Goal: Information Seeking & Learning: Check status

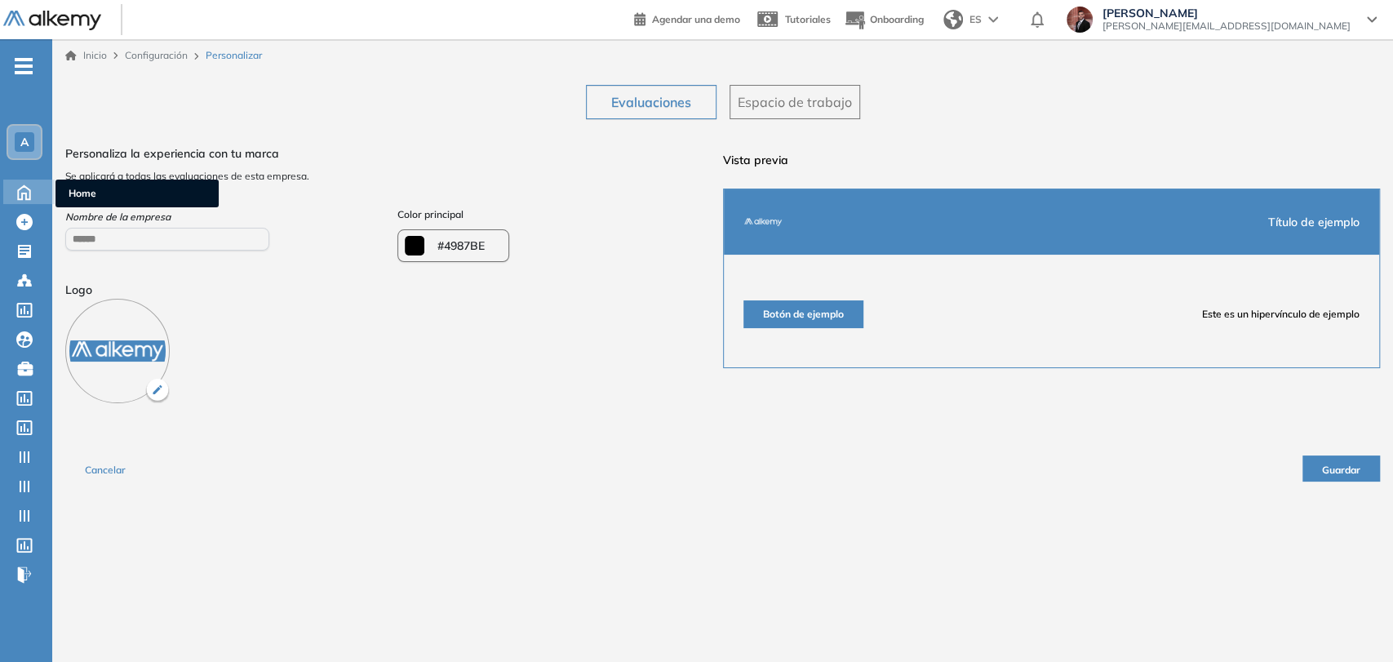
click at [23, 188] on icon at bounding box center [24, 191] width 29 height 20
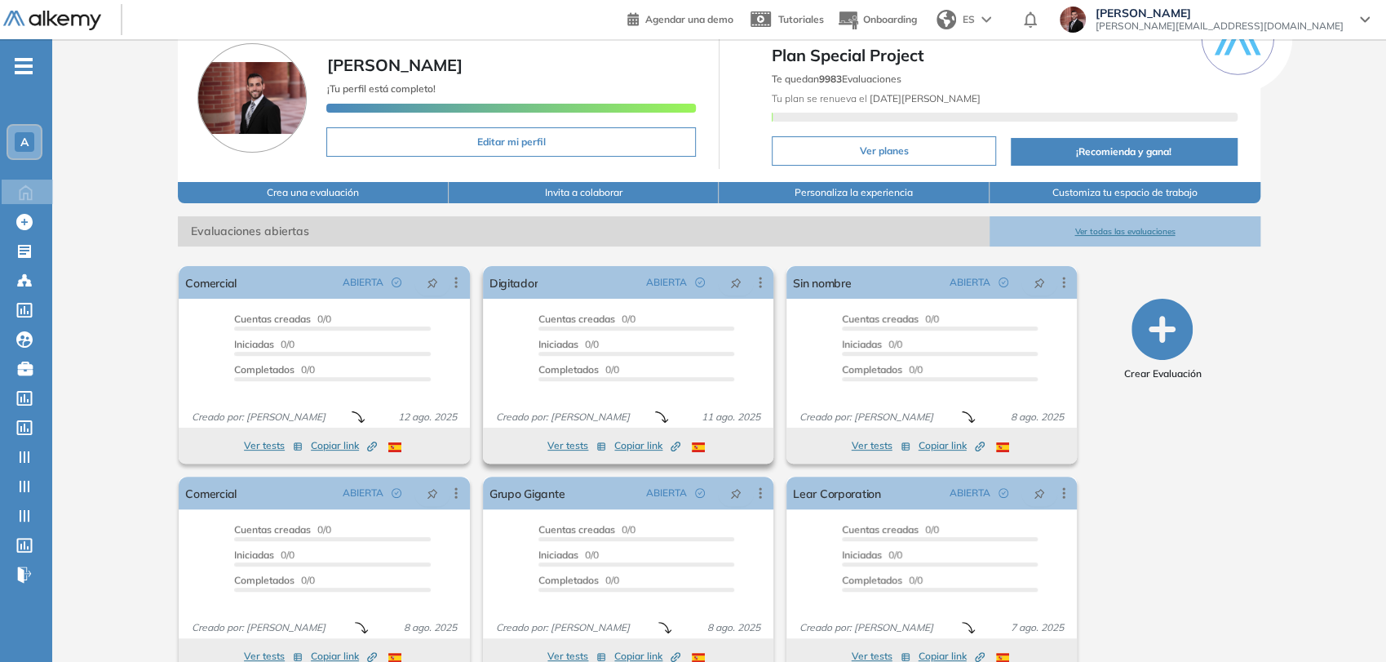
scroll to position [99, 0]
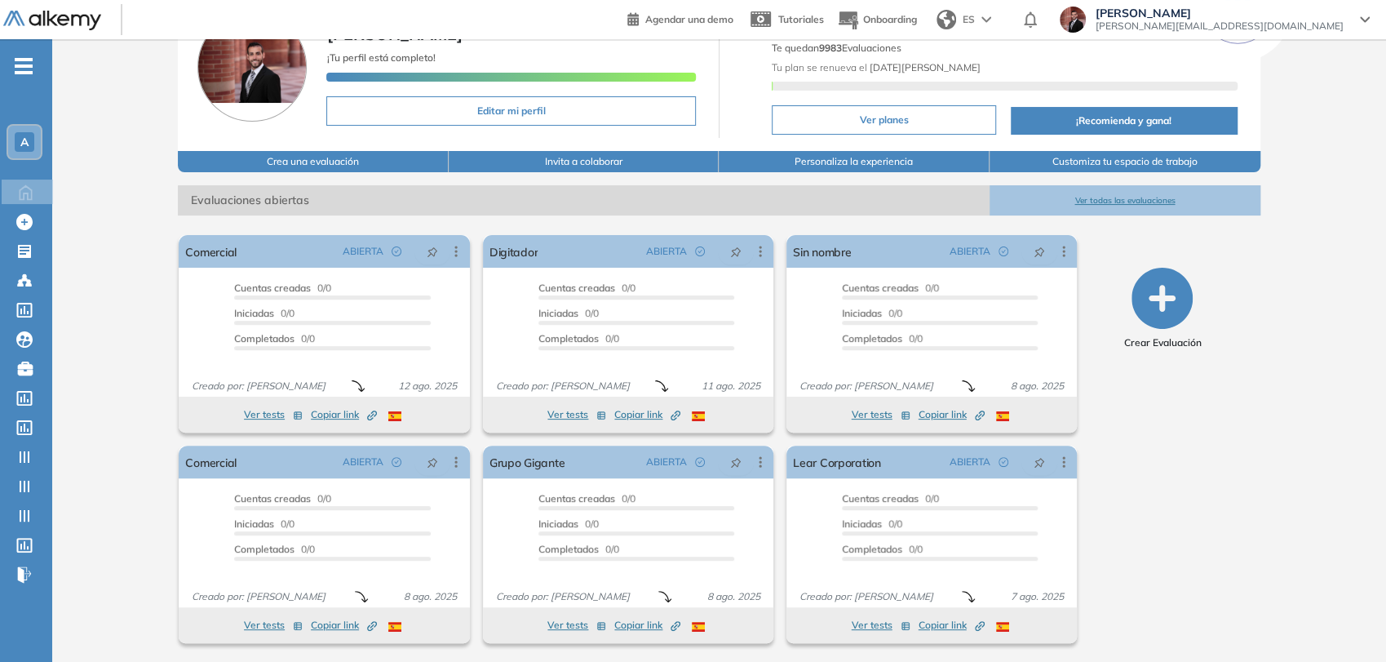
click at [24, 61] on span "-" at bounding box center [24, 64] width 18 height 13
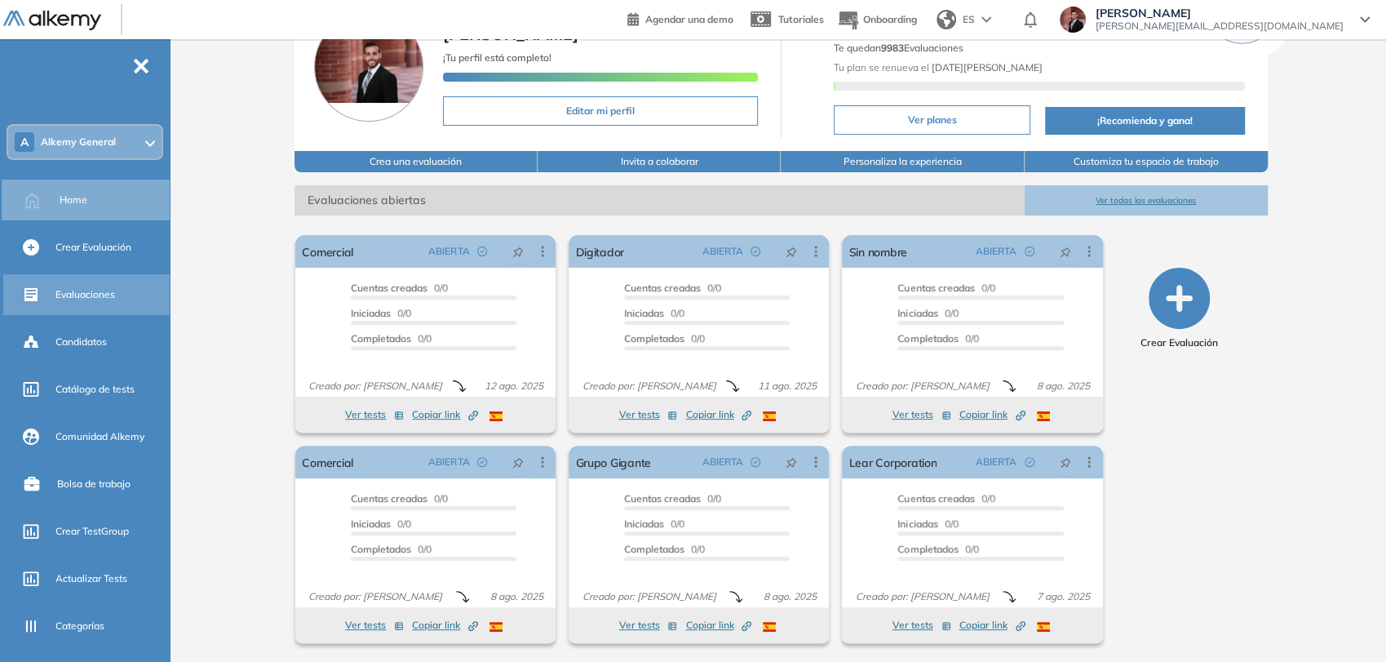
click at [109, 301] on span "Evaluaciones" at bounding box center [85, 294] width 60 height 15
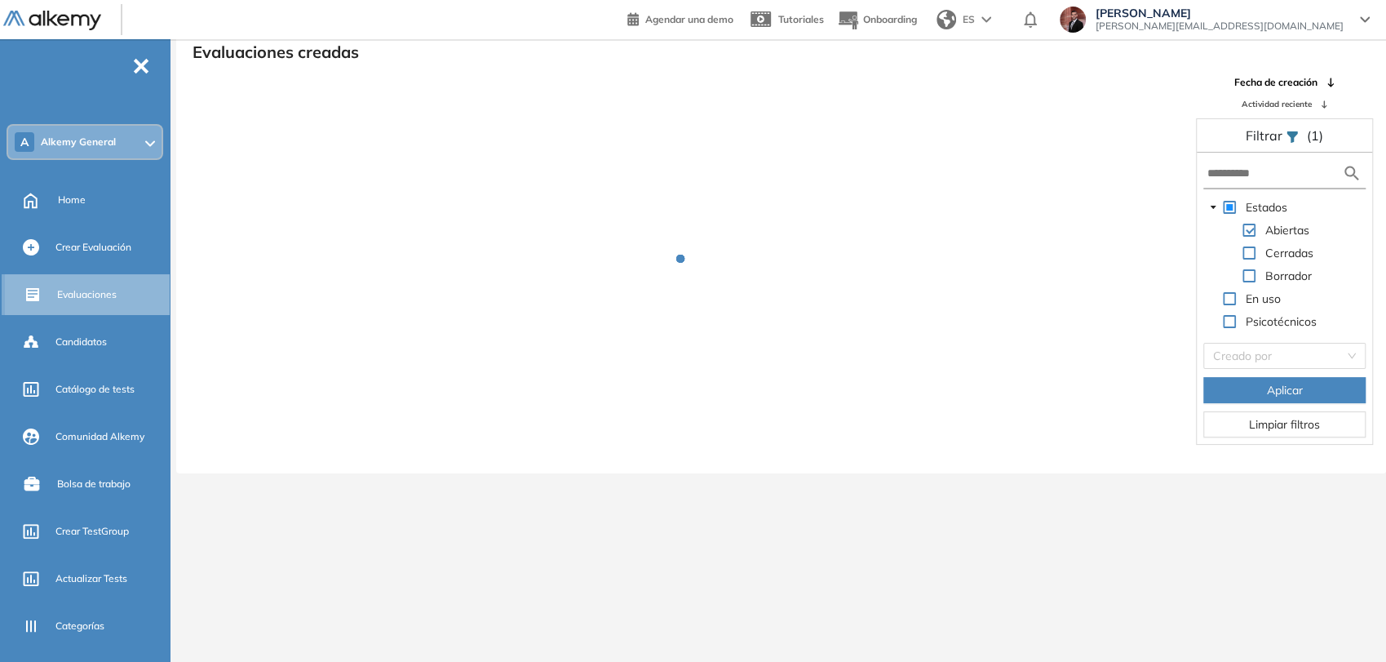
scroll to position [39, 0]
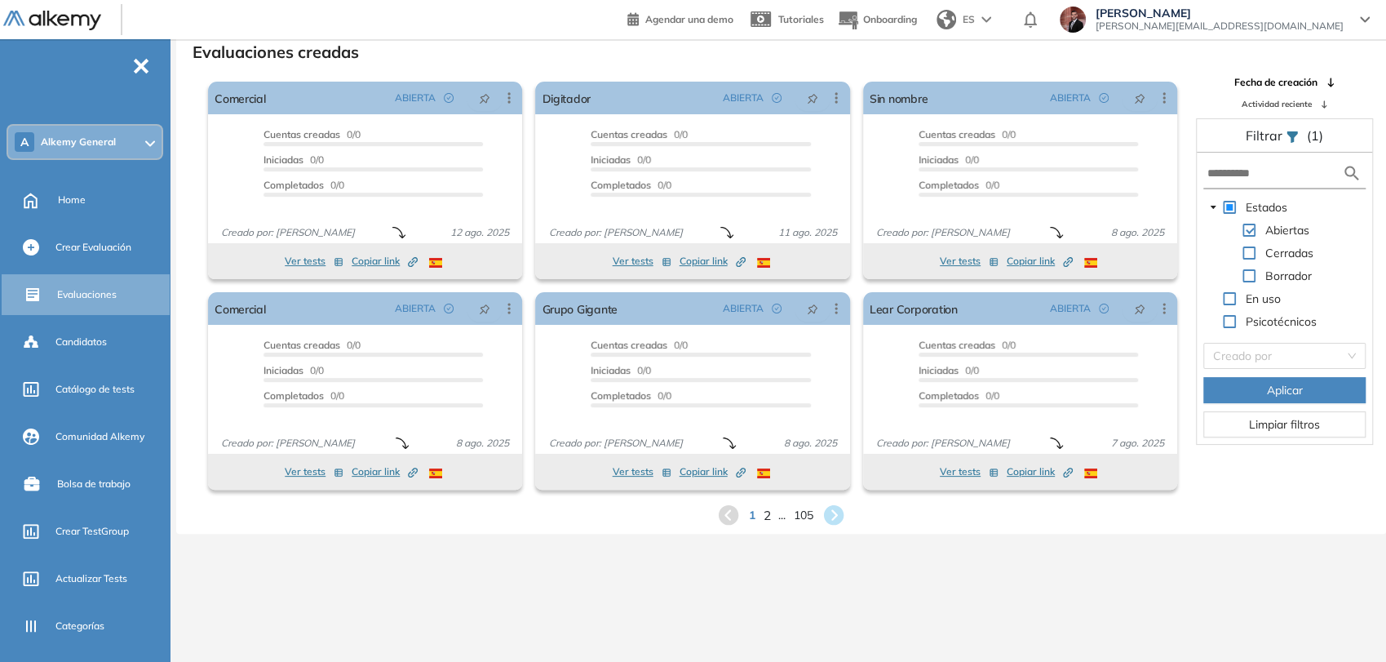
click at [764, 514] on span "2" at bounding box center [767, 514] width 7 height 19
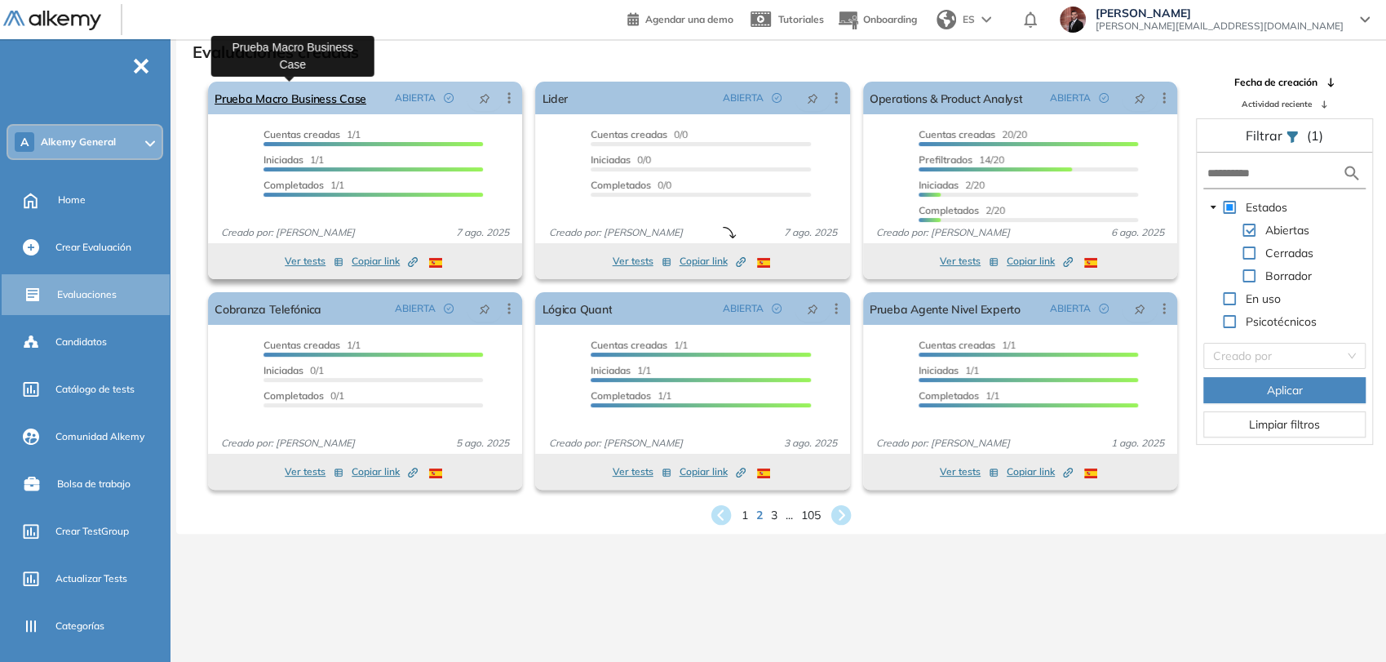
click at [337, 108] on link "Prueba Macro Business Case" at bounding box center [291, 98] width 152 height 33
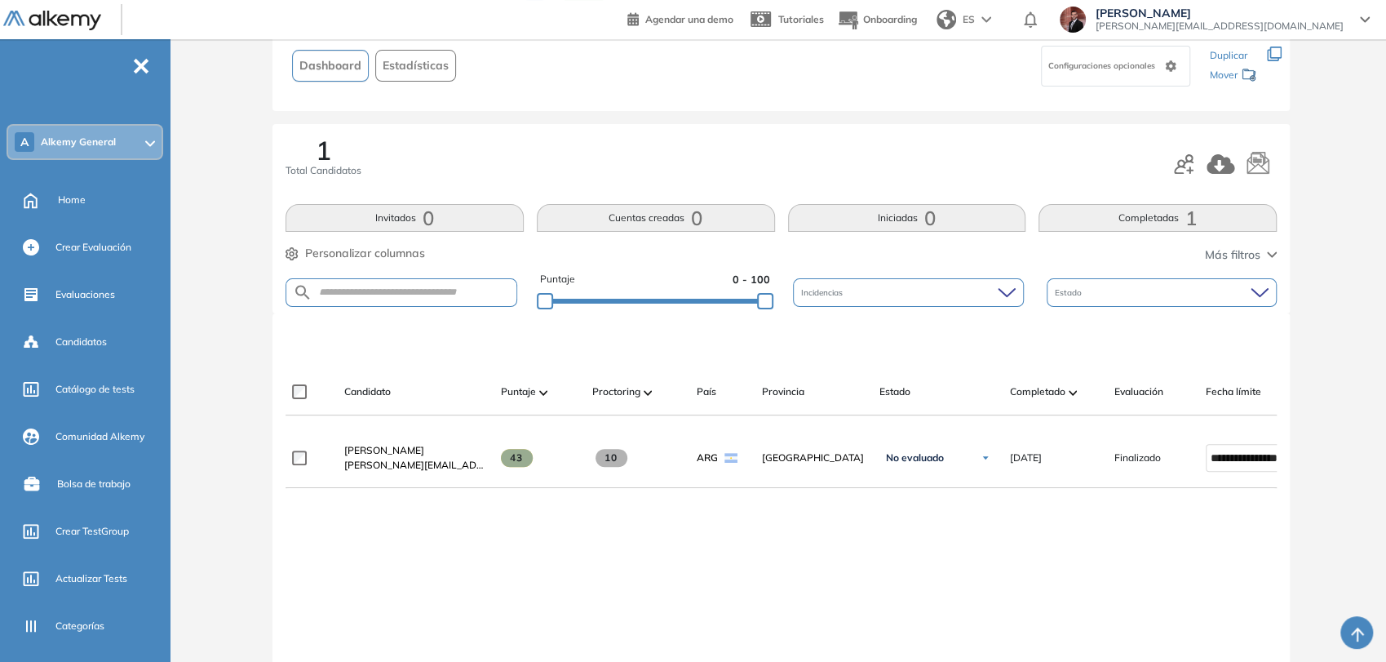
scroll to position [270, 0]
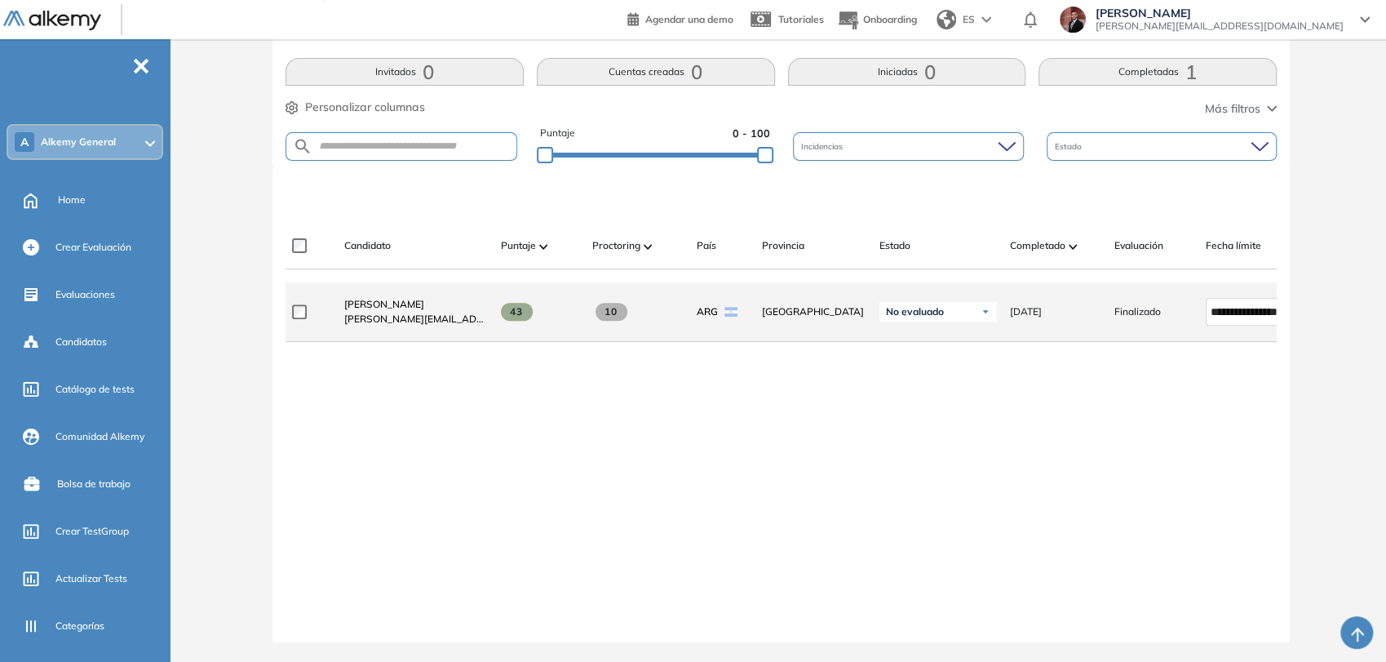
click at [951, 313] on div "No evaluado" at bounding box center [938, 312] width 117 height 20
click at [937, 307] on span "No evaluado" at bounding box center [915, 311] width 58 height 13
click at [959, 302] on div "No evaluado" at bounding box center [938, 312] width 117 height 20
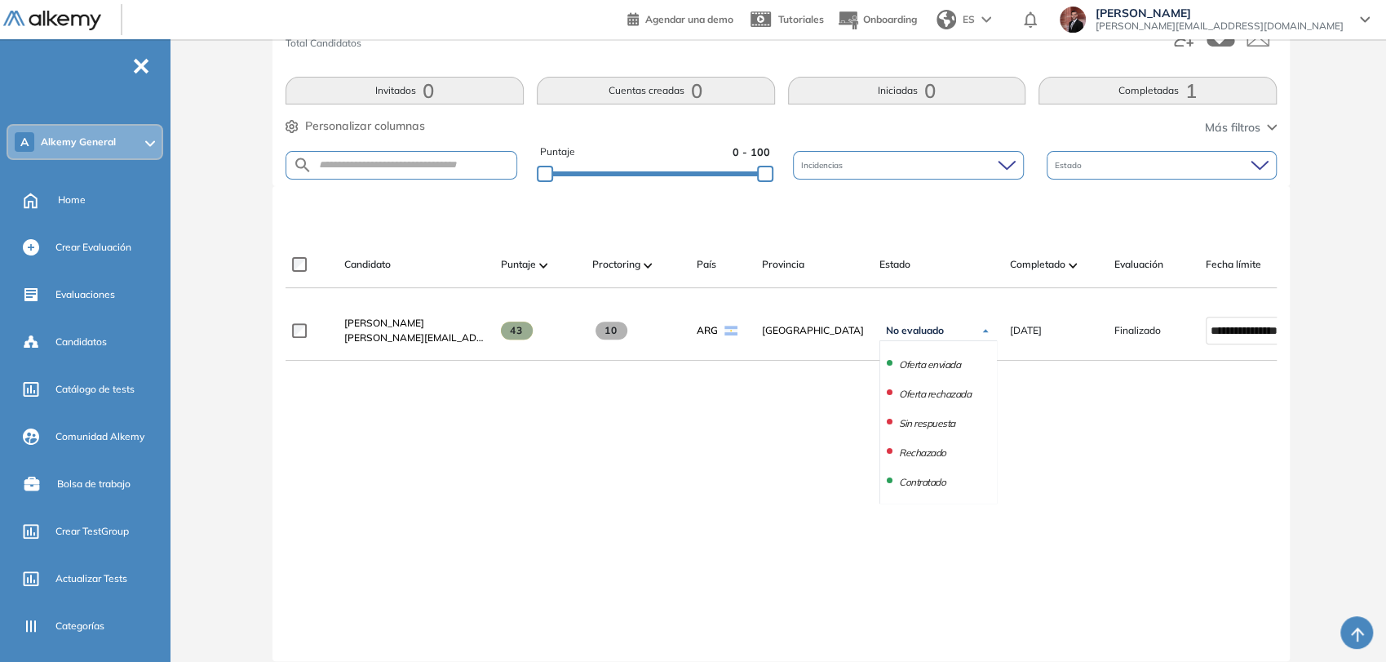
scroll to position [270, 0]
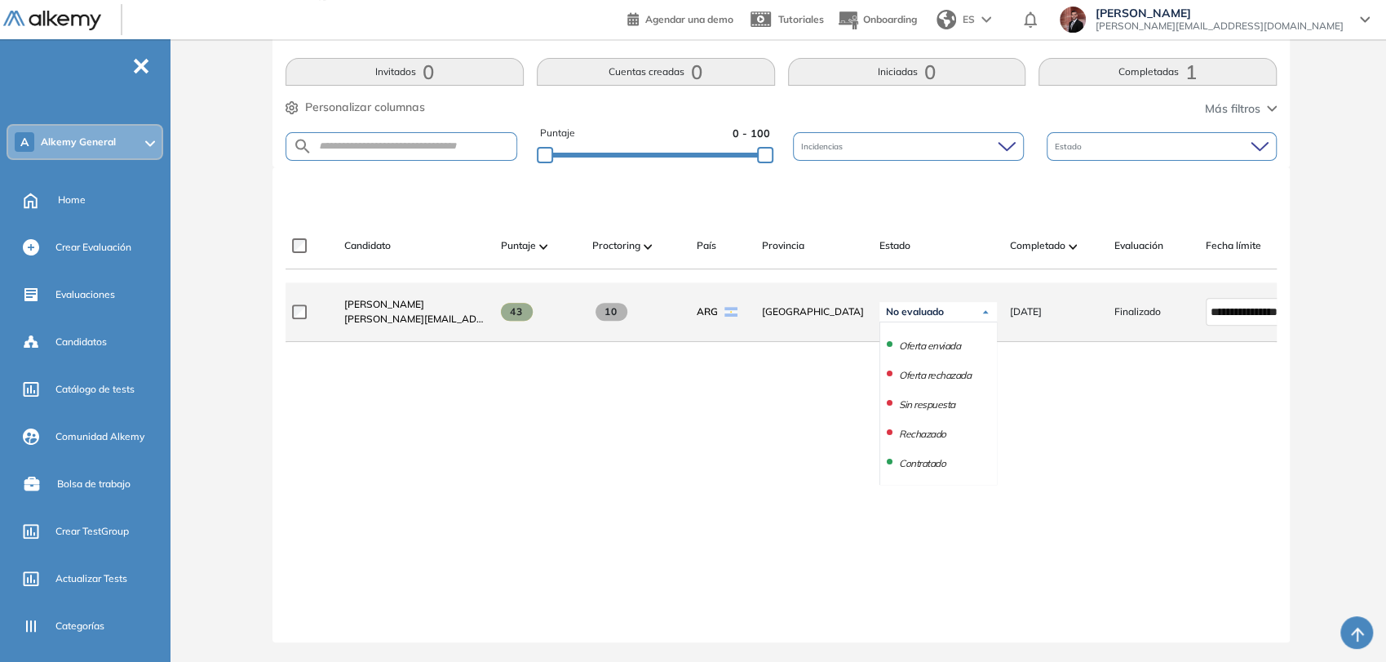
click at [976, 304] on div "No evaluado" at bounding box center [938, 312] width 117 height 20
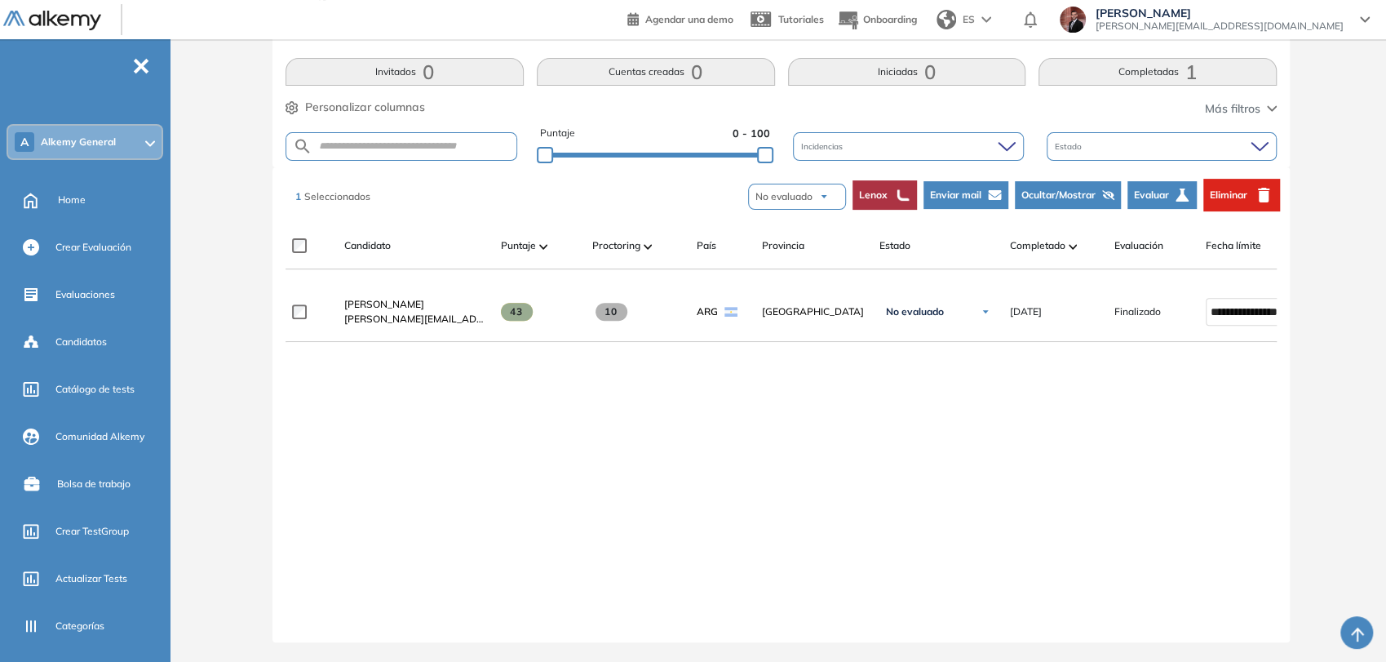
click at [971, 188] on span "Enviar mail" at bounding box center [955, 195] width 51 height 15
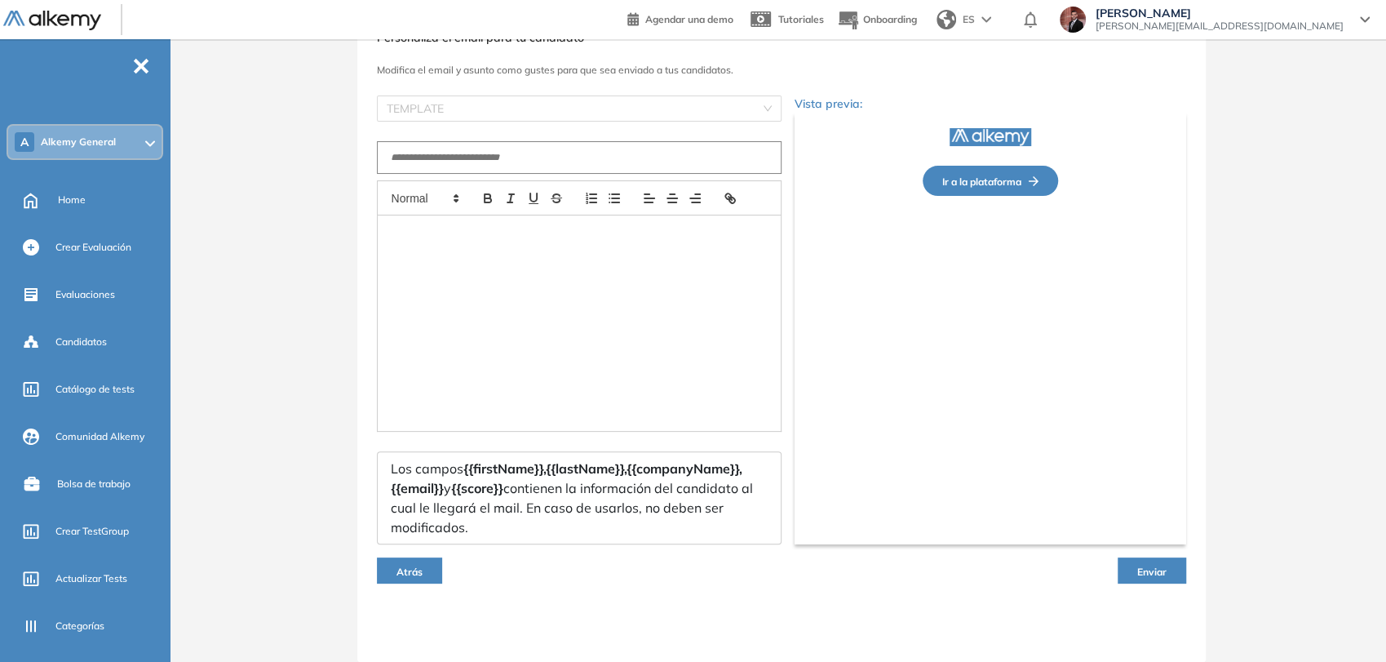
scroll to position [73, 0]
click at [680, 106] on input "search" at bounding box center [574, 108] width 374 height 24
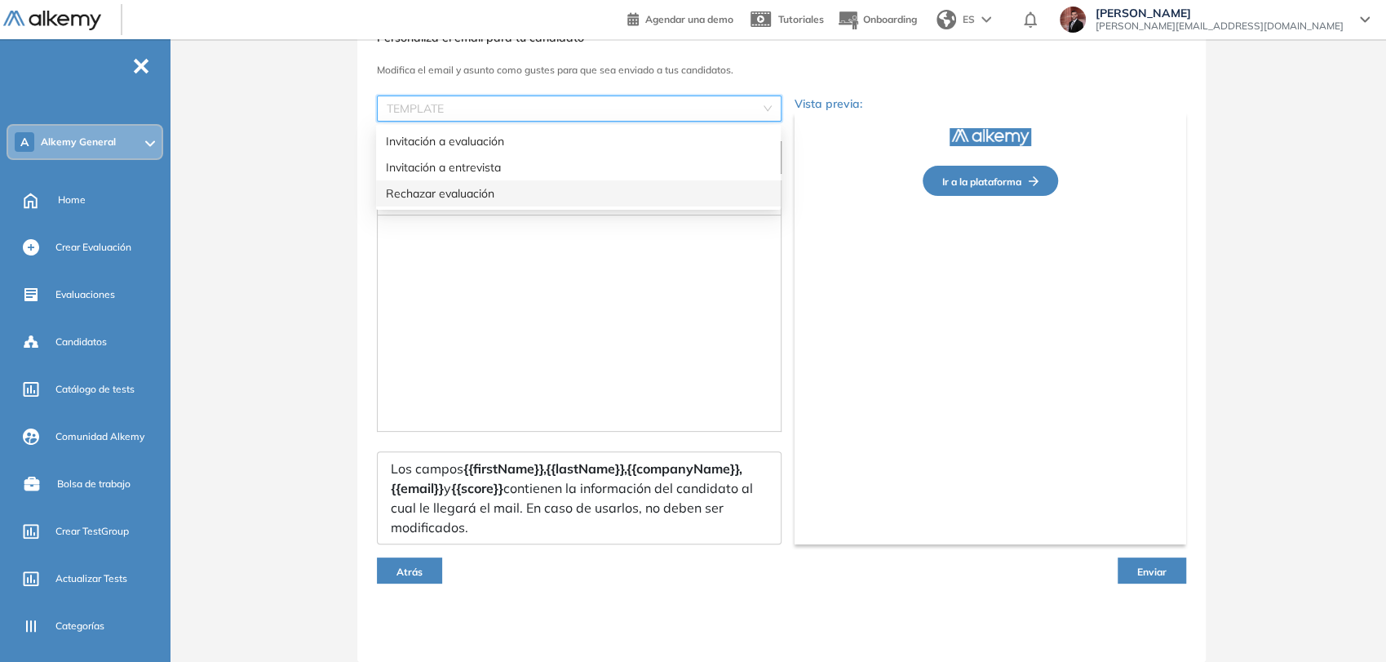
click at [485, 193] on div "Rechazar evaluación" at bounding box center [578, 193] width 385 height 18
type input "**********"
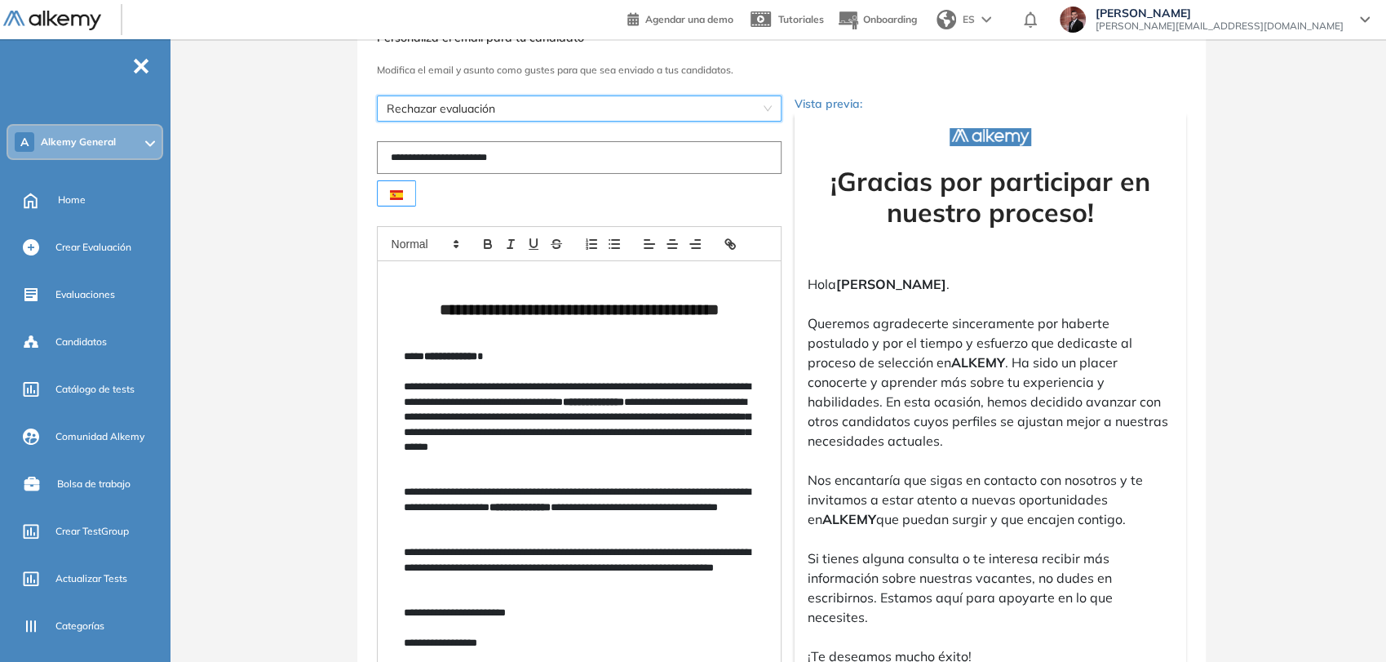
click at [1279, 21] on span "[PERSON_NAME][EMAIL_ADDRESS][DOMAIN_NAME]" at bounding box center [1220, 26] width 248 height 13
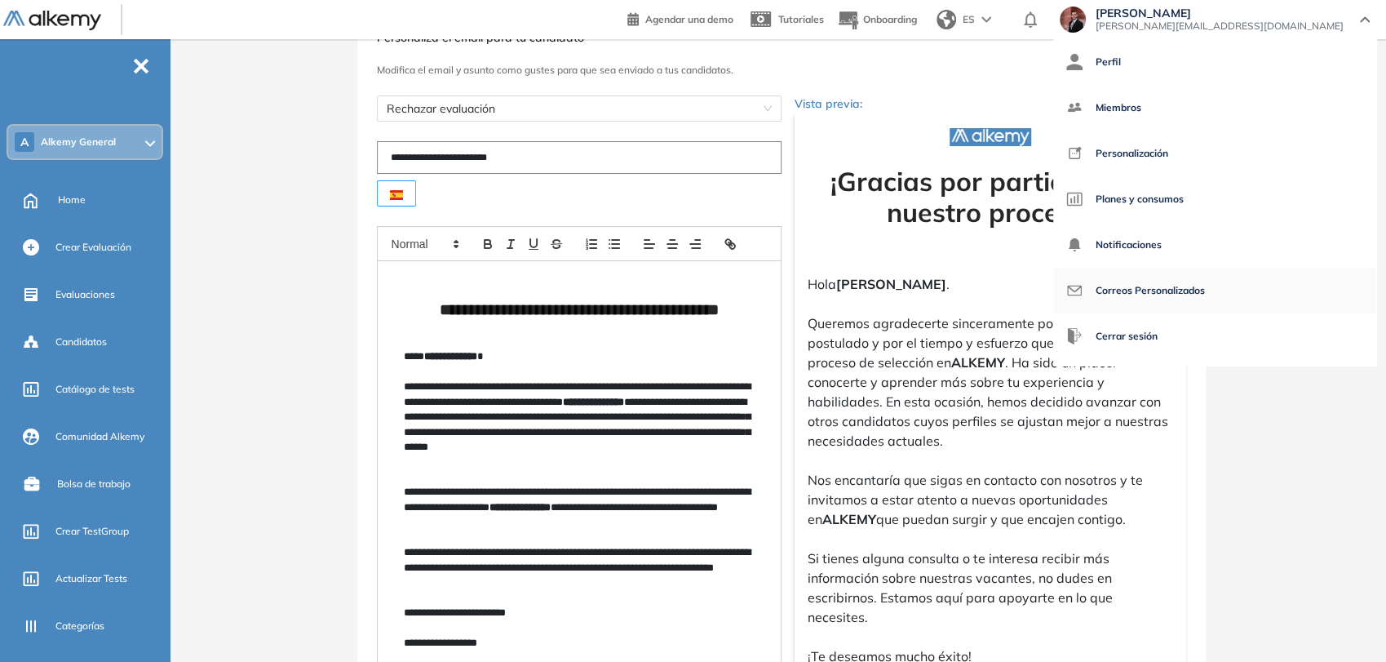
click at [1205, 295] on span "Correos Personalizados" at bounding box center [1150, 290] width 109 height 39
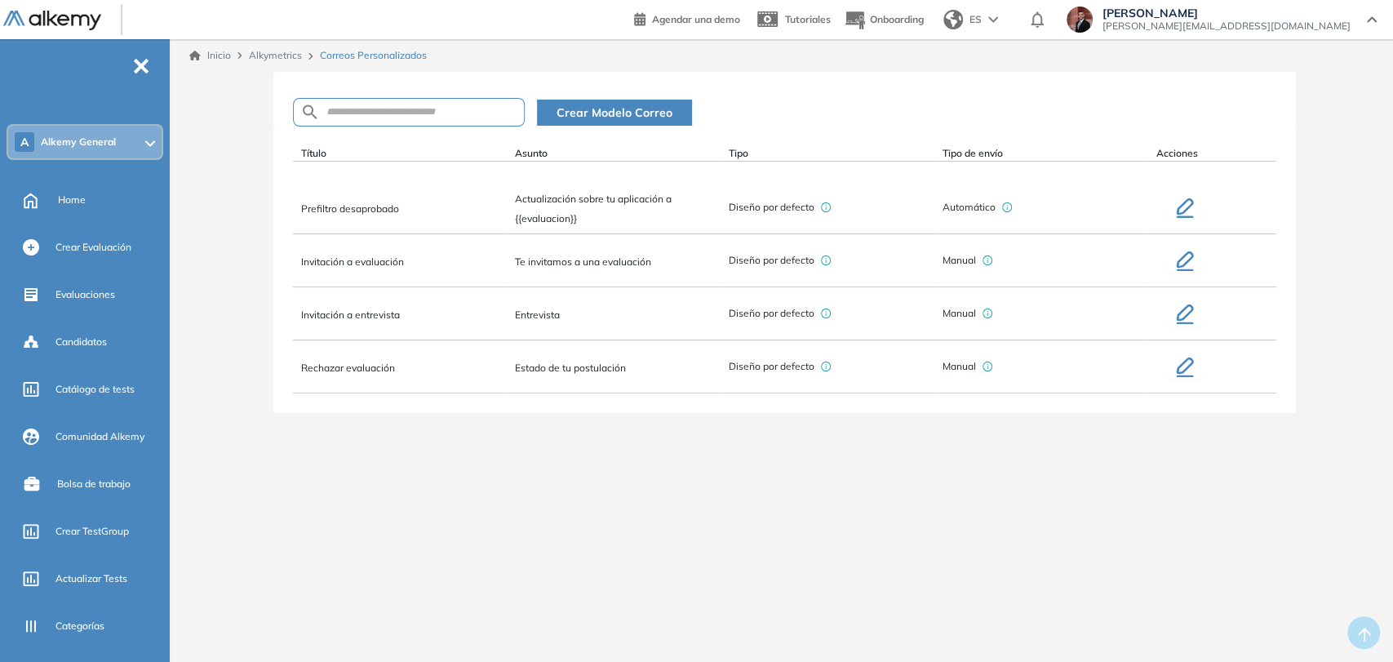
click at [455, 313] on td "Invitación a entrevista" at bounding box center [400, 313] width 214 height 53
click at [109, 287] on span "Evaluaciones" at bounding box center [85, 294] width 60 height 15
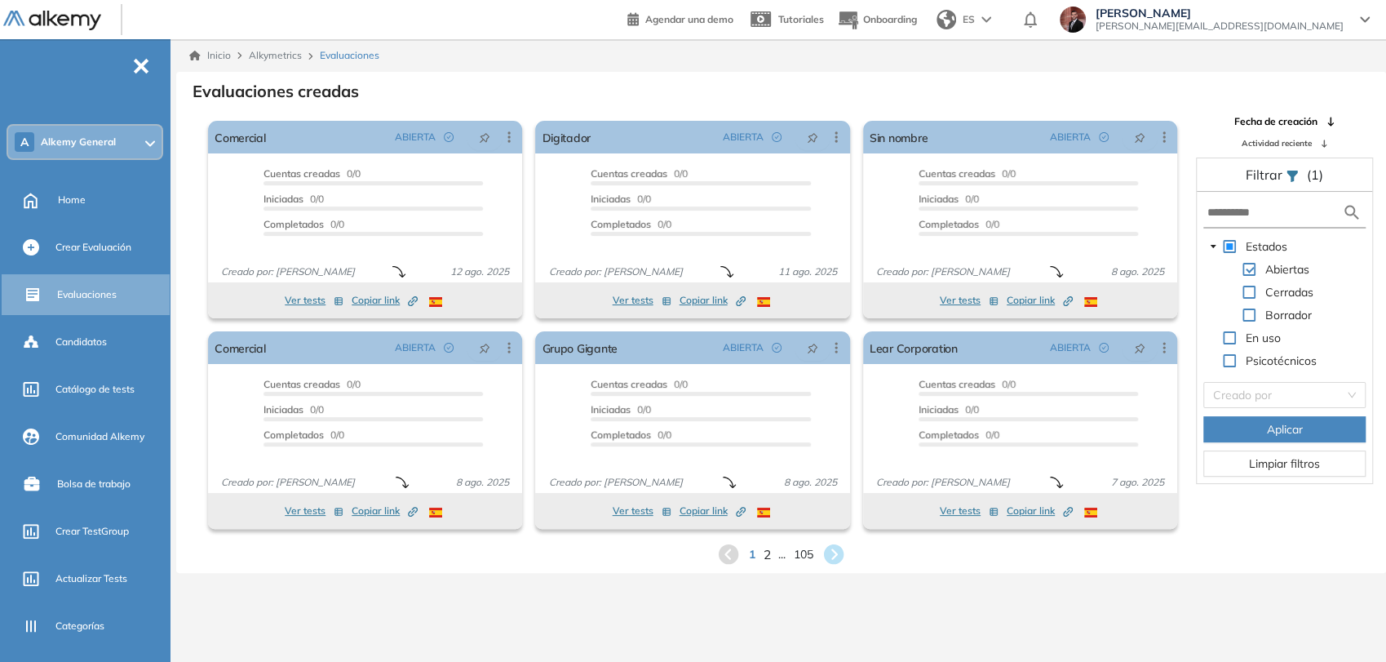
click at [766, 554] on span "2" at bounding box center [767, 553] width 7 height 19
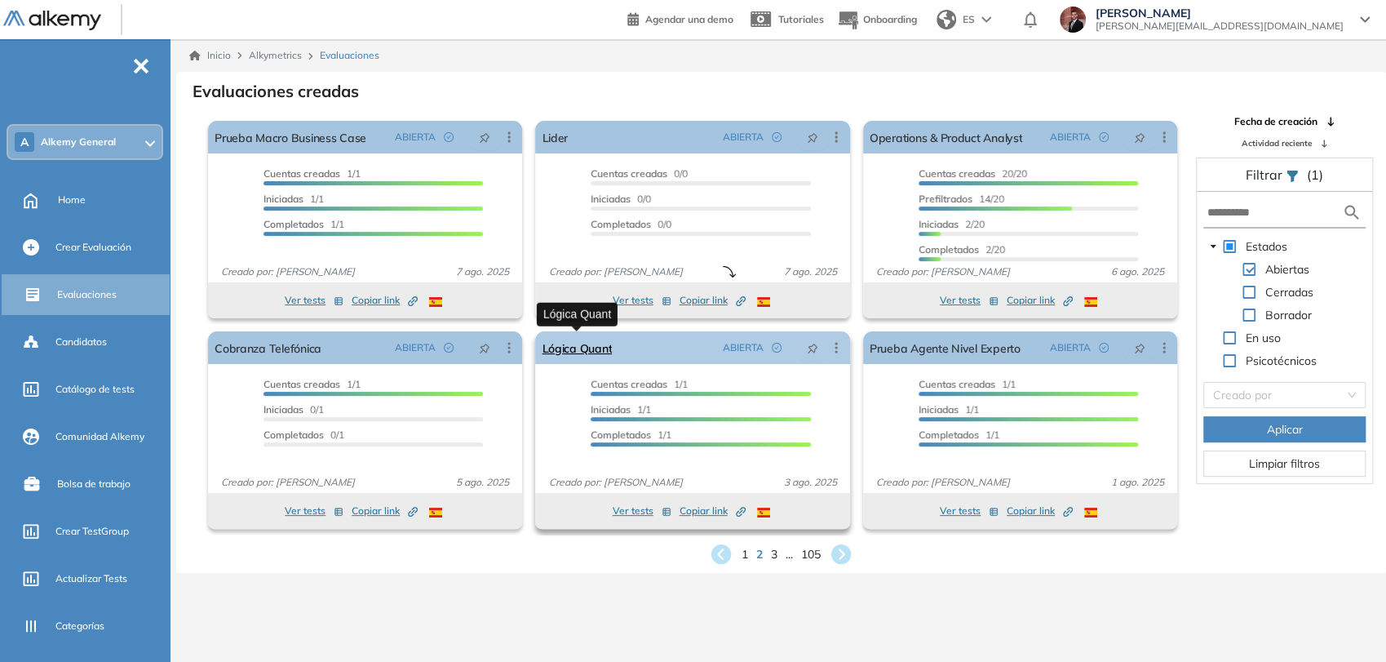
click at [594, 349] on link "Lógica Quant" at bounding box center [577, 347] width 70 height 33
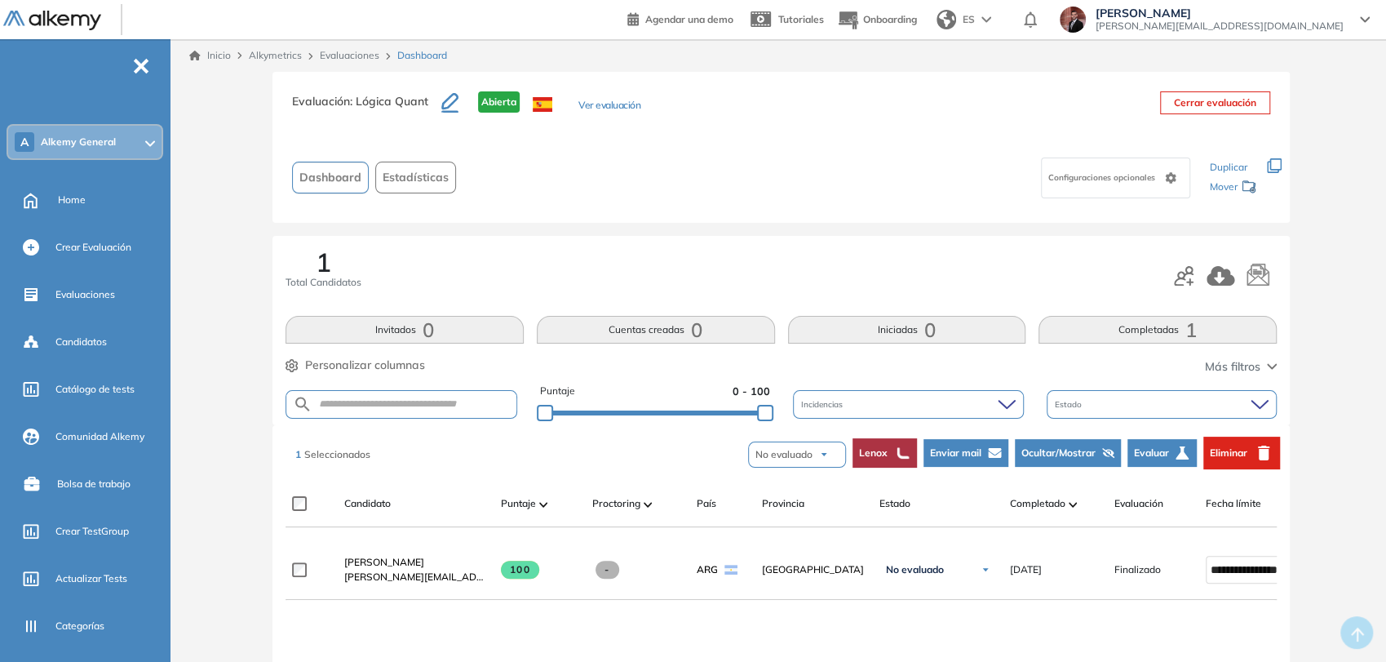
click at [951, 456] on span "Enviar mail" at bounding box center [955, 453] width 51 height 15
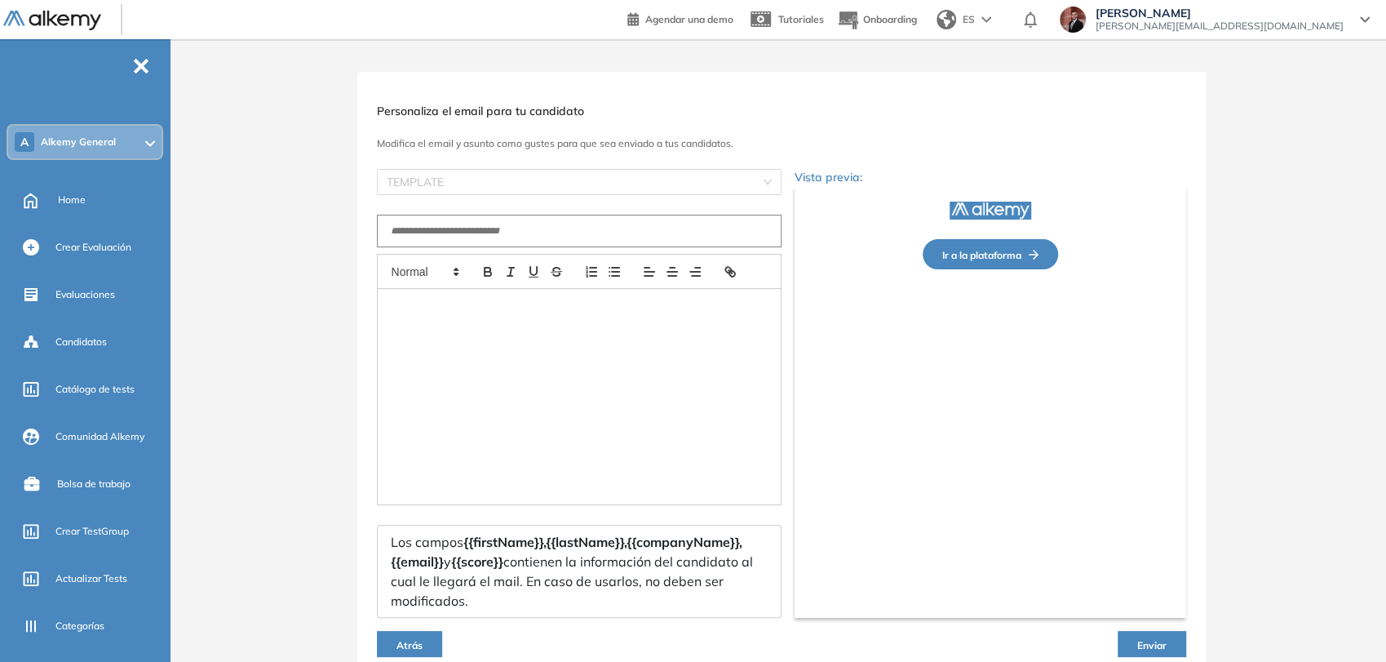
click at [1292, 25] on span "[PERSON_NAME][EMAIL_ADDRESS][DOMAIN_NAME]" at bounding box center [1220, 26] width 248 height 13
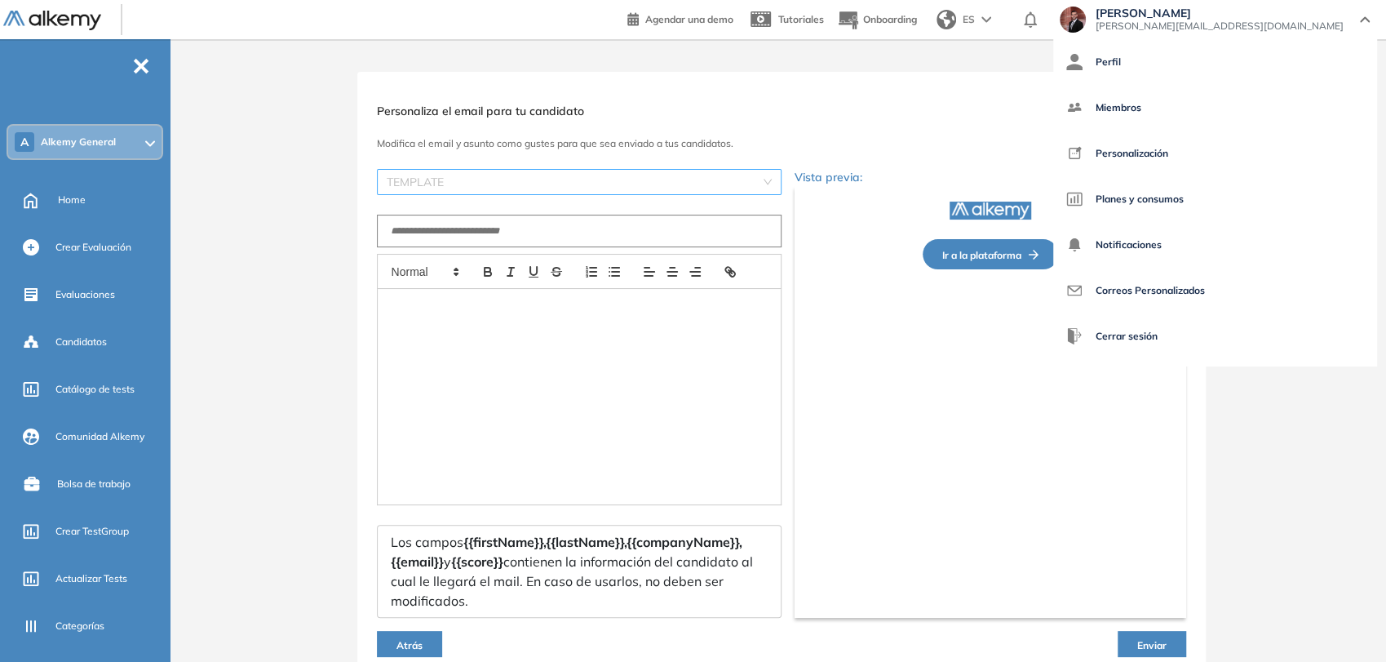
click at [664, 186] on input "search" at bounding box center [574, 182] width 374 height 24
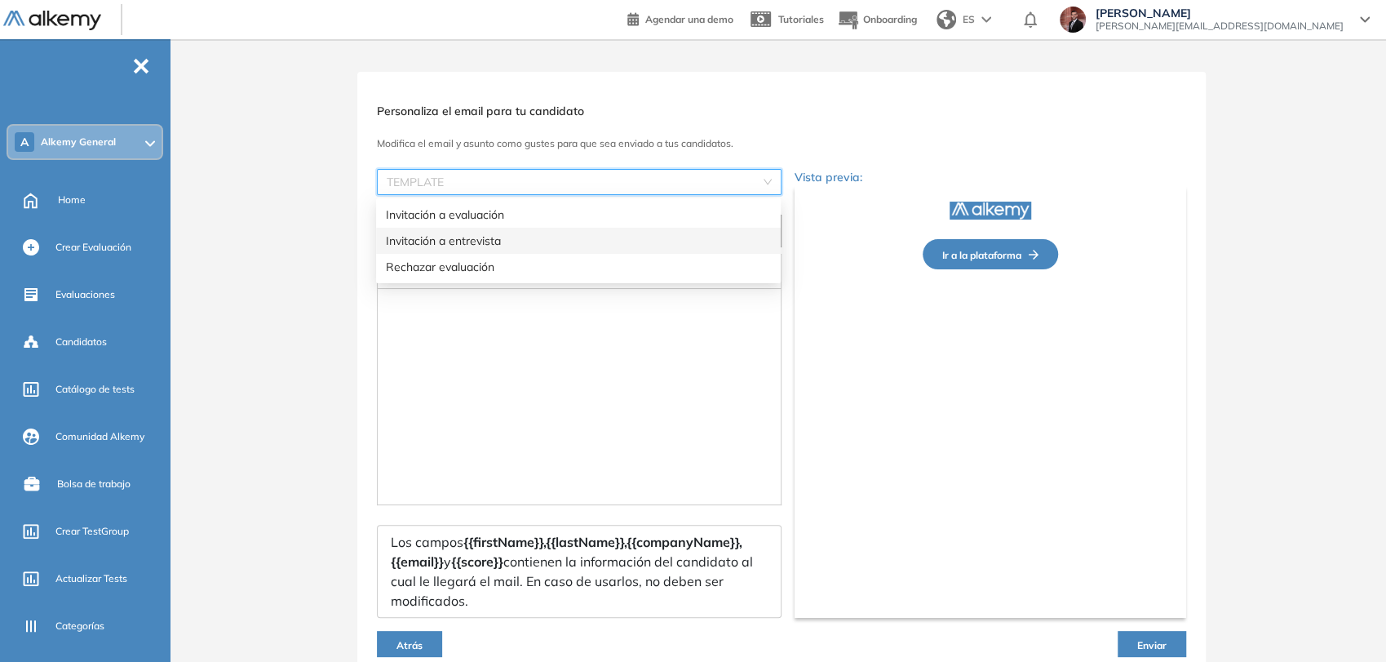
click at [1315, 15] on span "[PERSON_NAME]" at bounding box center [1220, 13] width 248 height 13
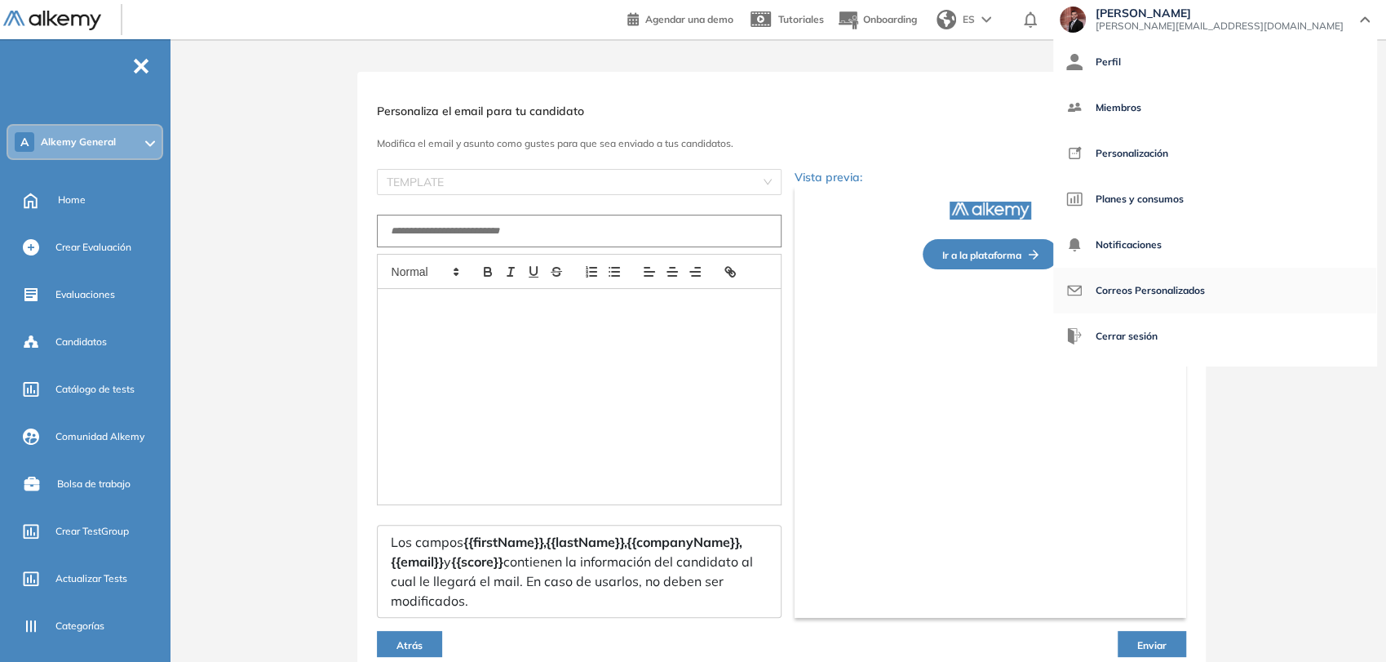
click at [1205, 285] on span "Correos Personalizados" at bounding box center [1150, 290] width 109 height 39
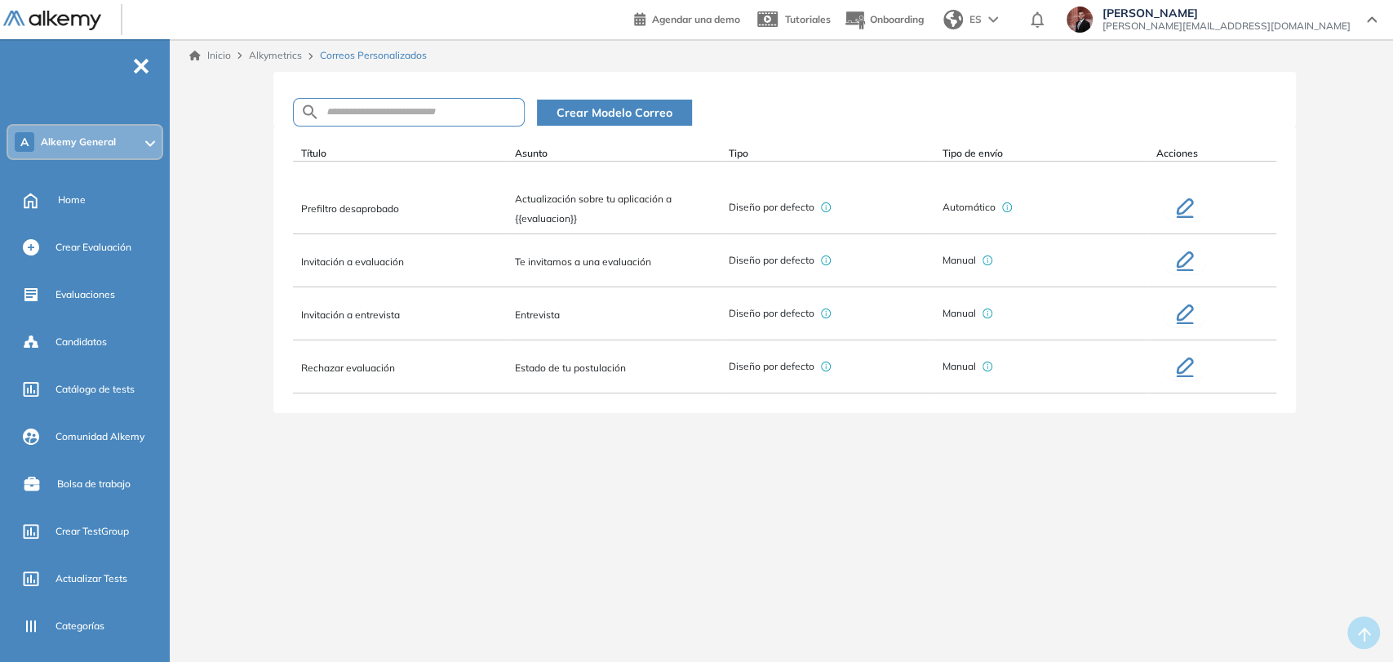
click at [592, 268] on span "Te invitamos a una evaluación" at bounding box center [583, 261] width 136 height 12
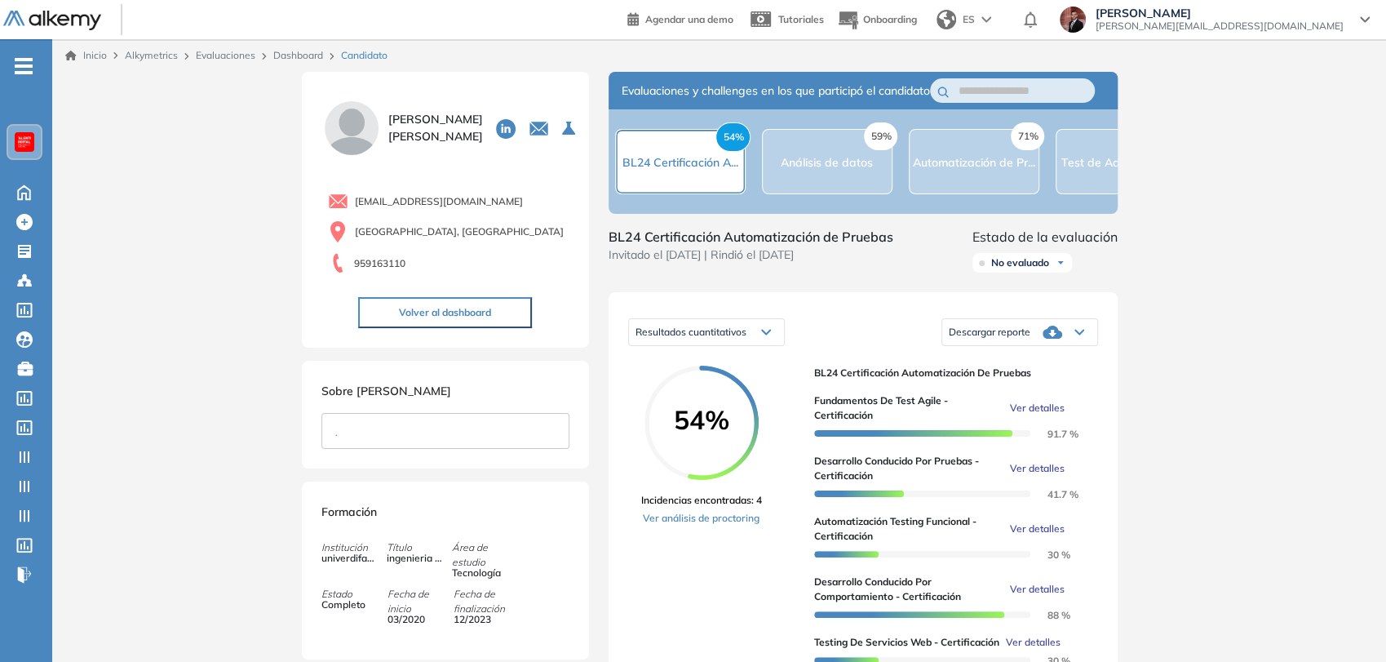
click at [490, 304] on button "Volver al dashboard" at bounding box center [445, 312] width 174 height 31
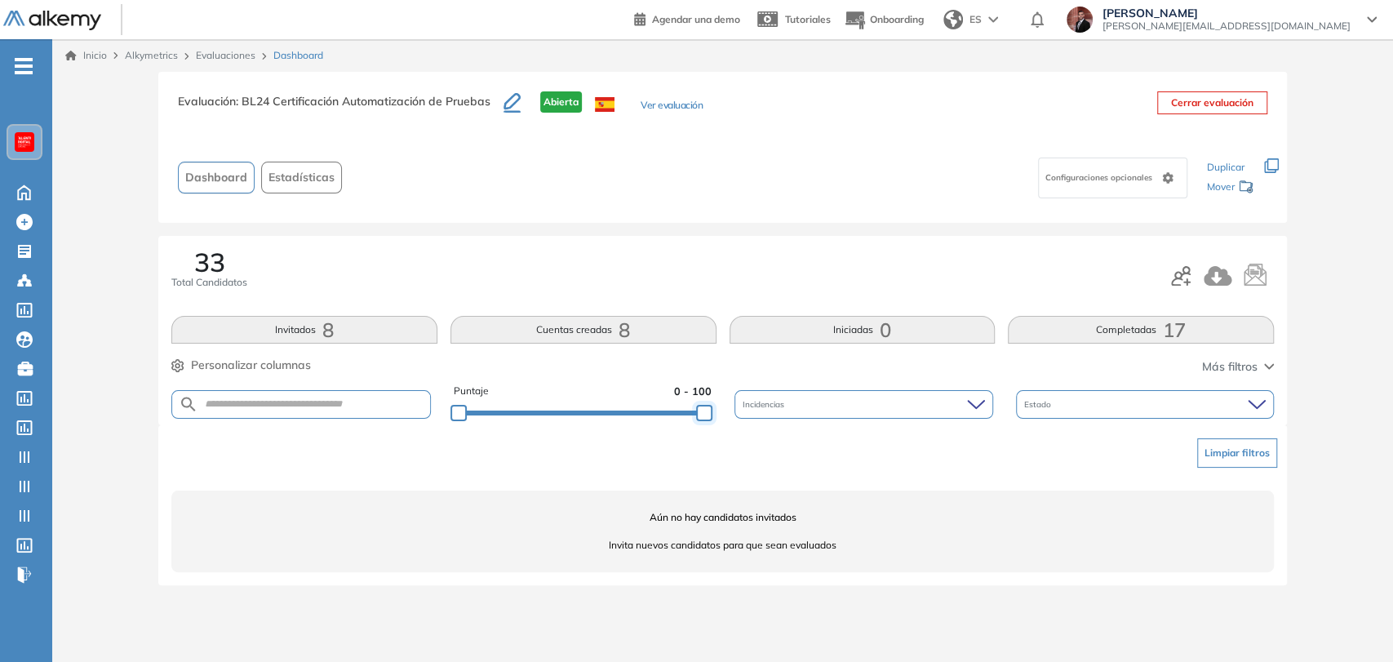
click at [703, 412] on div at bounding box center [704, 413] width 16 height 16
drag, startPoint x: 702, startPoint y: 410, endPoint x: 739, endPoint y: 412, distance: 37.6
click at [739, 412] on div "Puntaje 0 - 98 Incidencias Estado" at bounding box center [722, 405] width 1102 height 42
click at [241, 54] on link "Evaluaciones" at bounding box center [226, 55] width 60 height 12
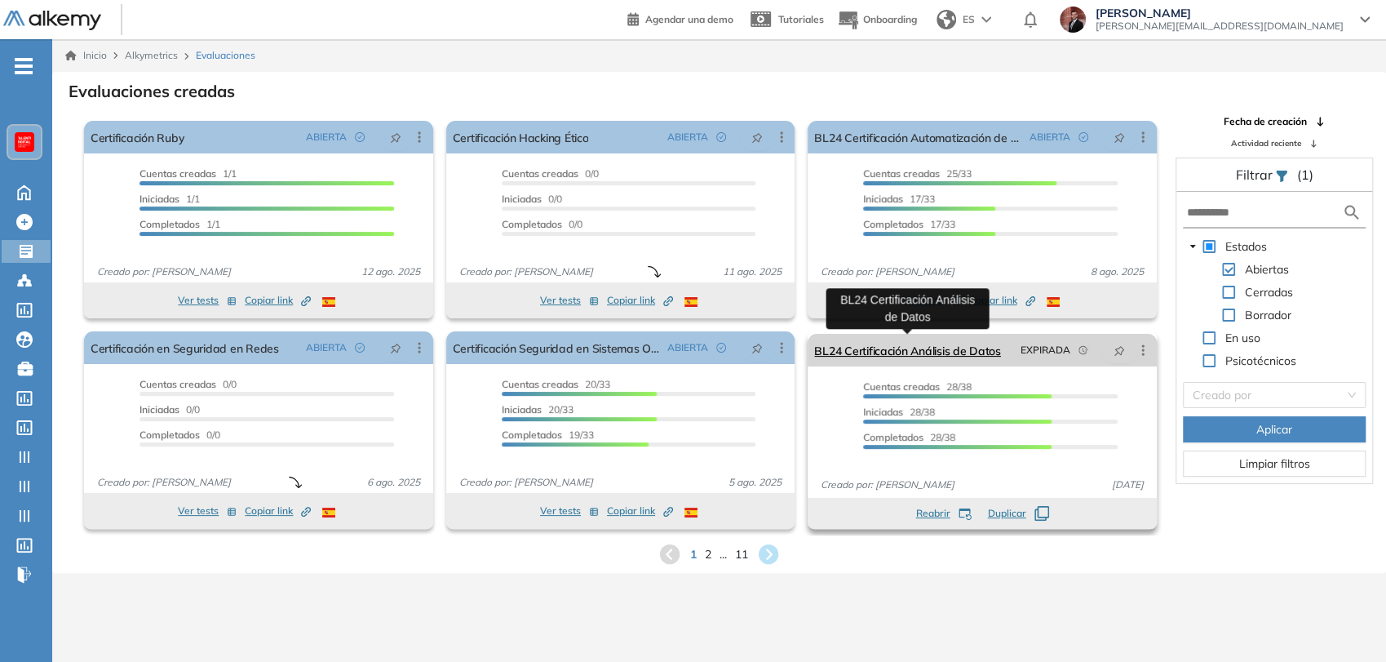
click at [894, 345] on link "BL24 Certificación Análisis de Datos" at bounding box center [907, 350] width 186 height 33
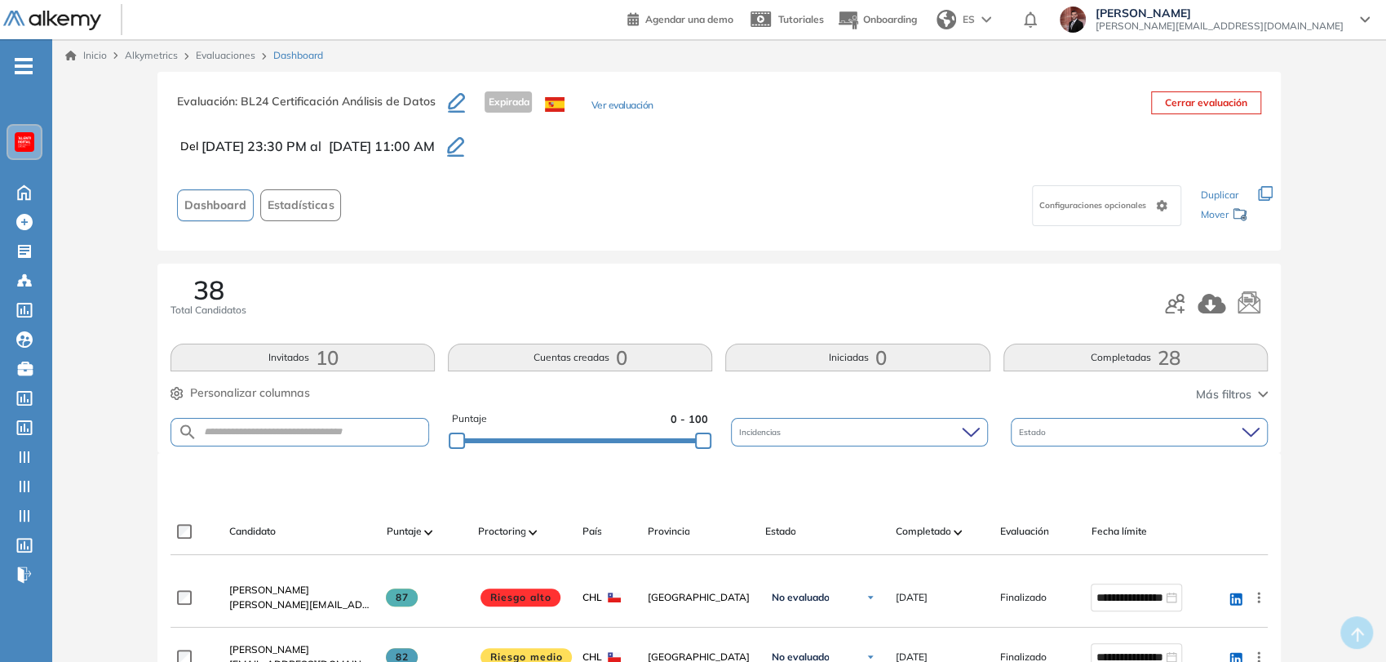
click at [219, 55] on link "Evaluaciones" at bounding box center [226, 55] width 60 height 12
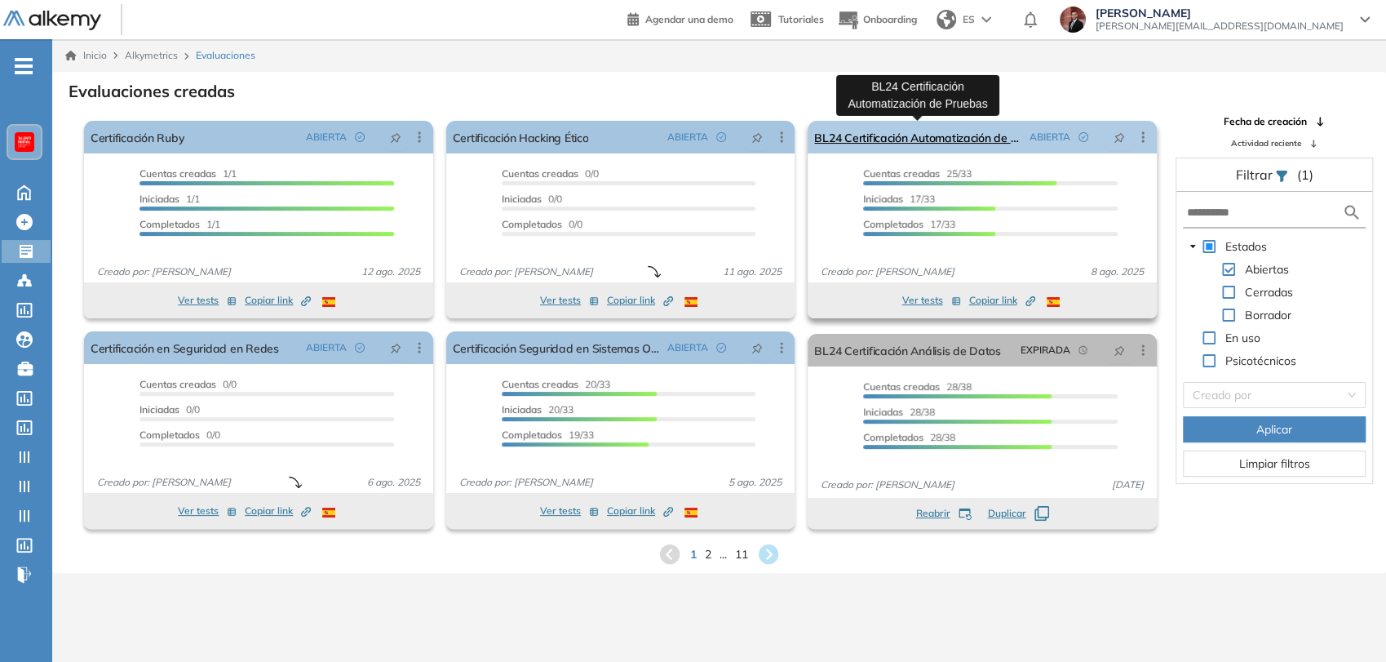
click at [966, 142] on link "BL24 Certificación Automatización de Pruebas" at bounding box center [918, 137] width 209 height 33
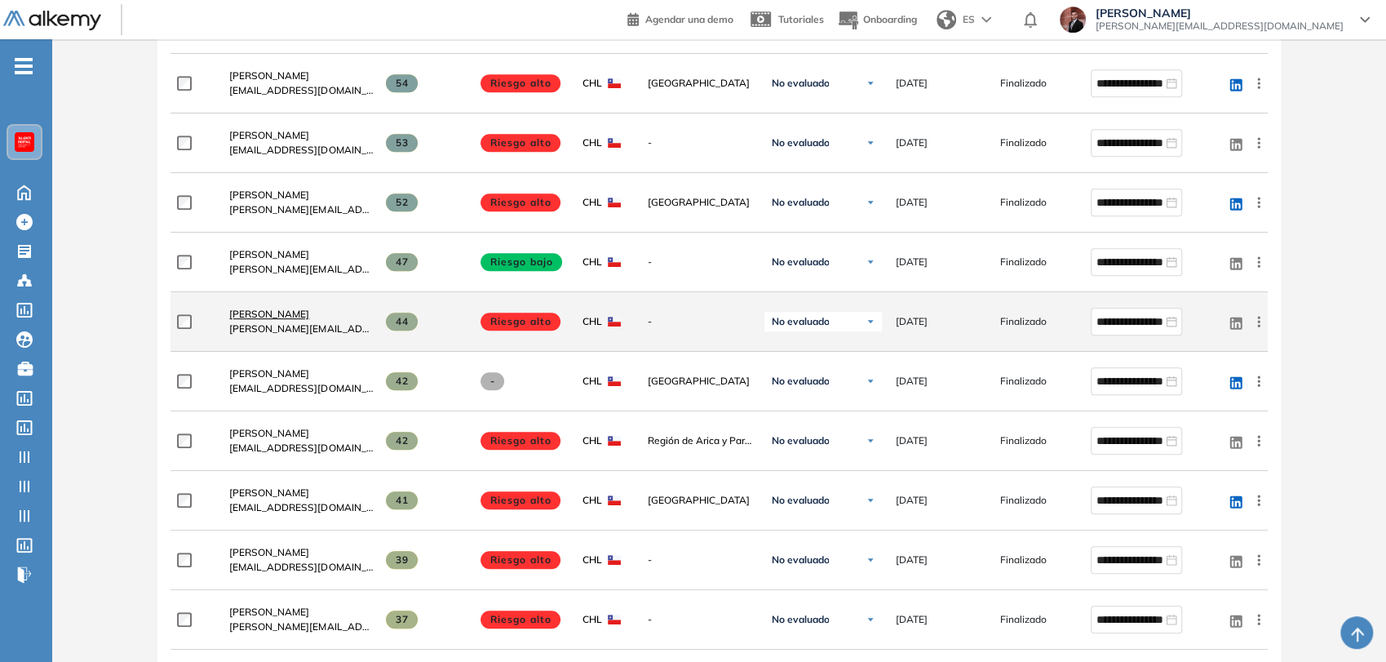
scroll to position [727, 0]
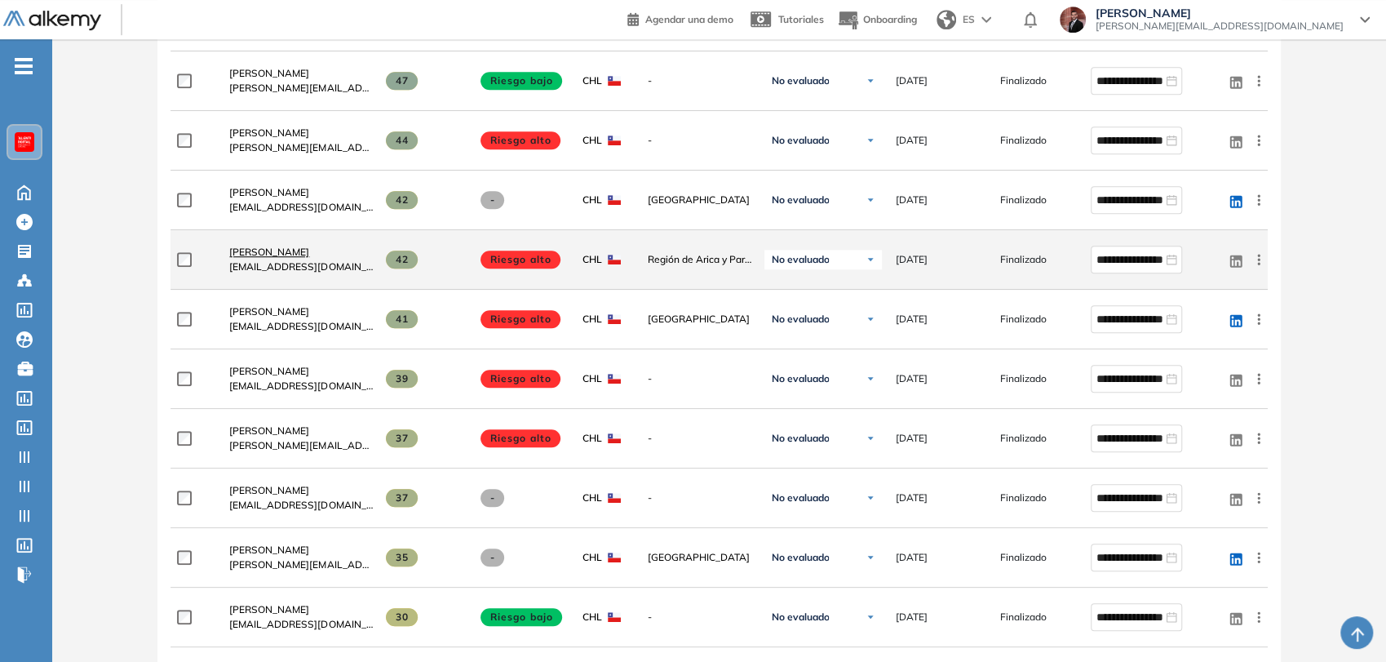
click at [295, 250] on span "[PERSON_NAME]" at bounding box center [269, 252] width 80 height 12
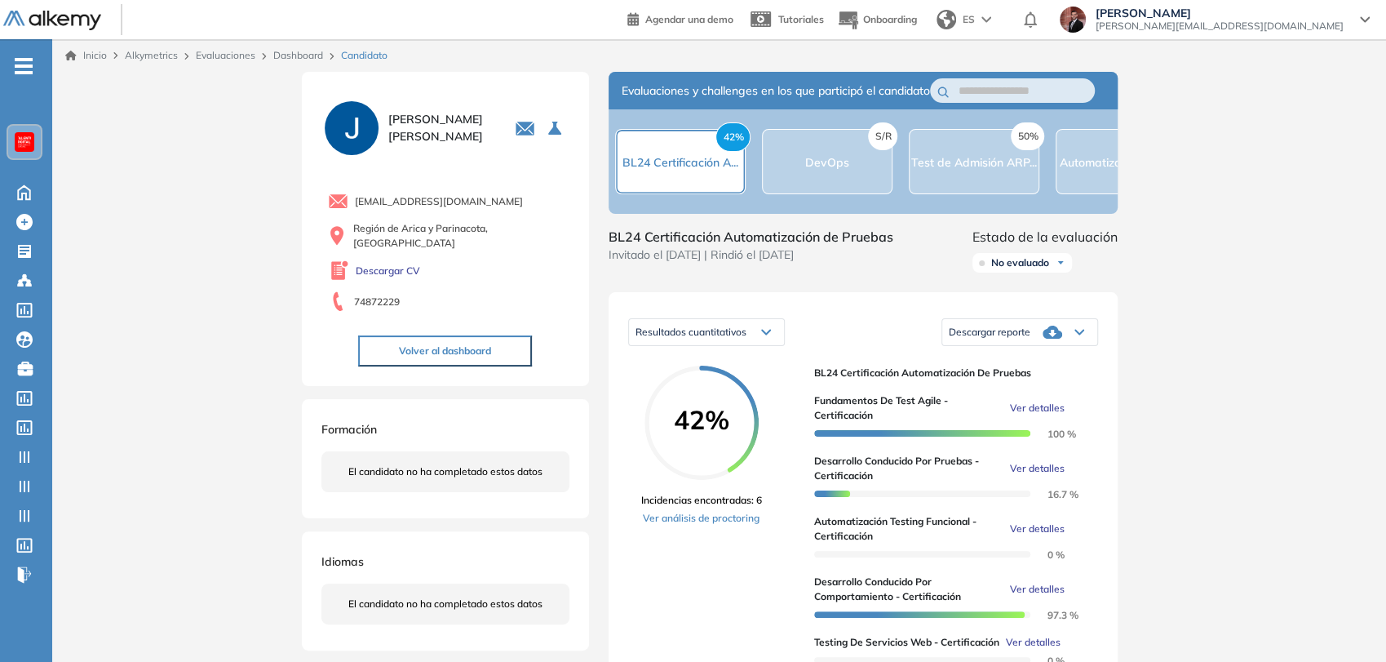
scroll to position [91, 0]
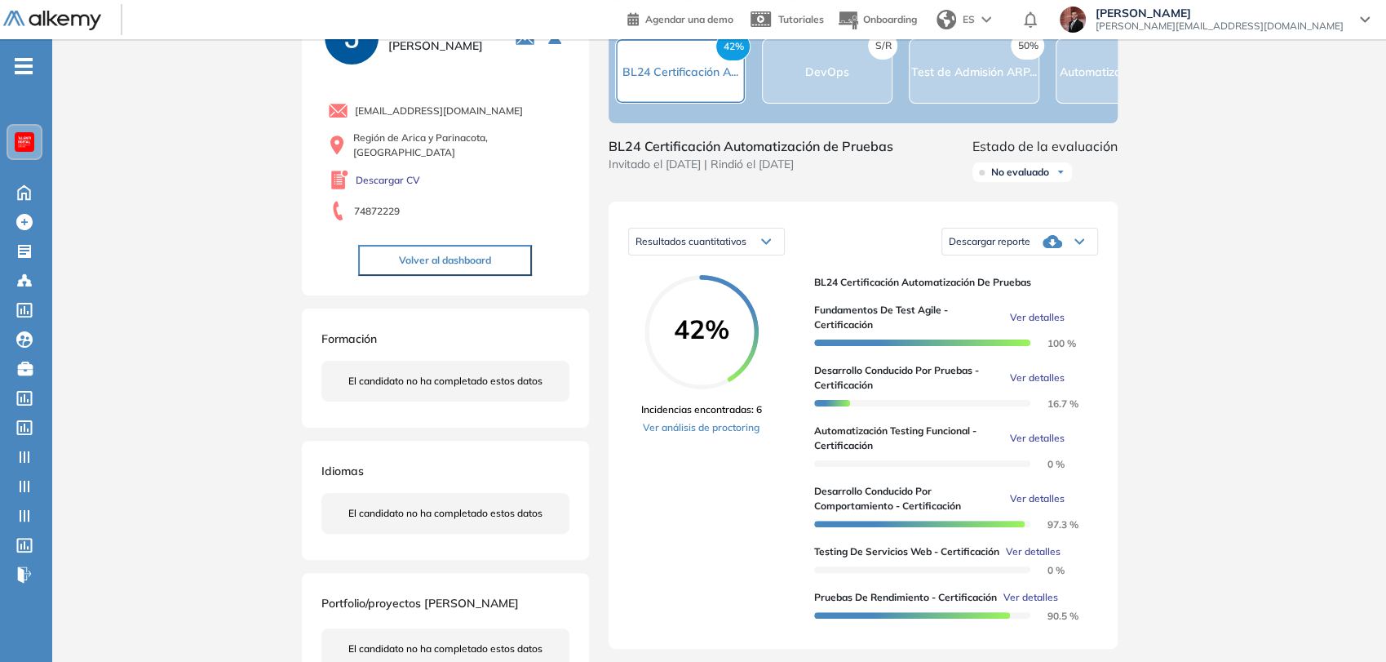
click at [533, 251] on div "[EMAIL_ADDRESS][DOMAIN_NAME] [GEOGRAPHIC_DATA] y Parinacota, [GEOGRAPHIC_DATA] …" at bounding box center [445, 178] width 248 height 195
click at [519, 251] on button "Volver al dashboard" at bounding box center [445, 260] width 174 height 31
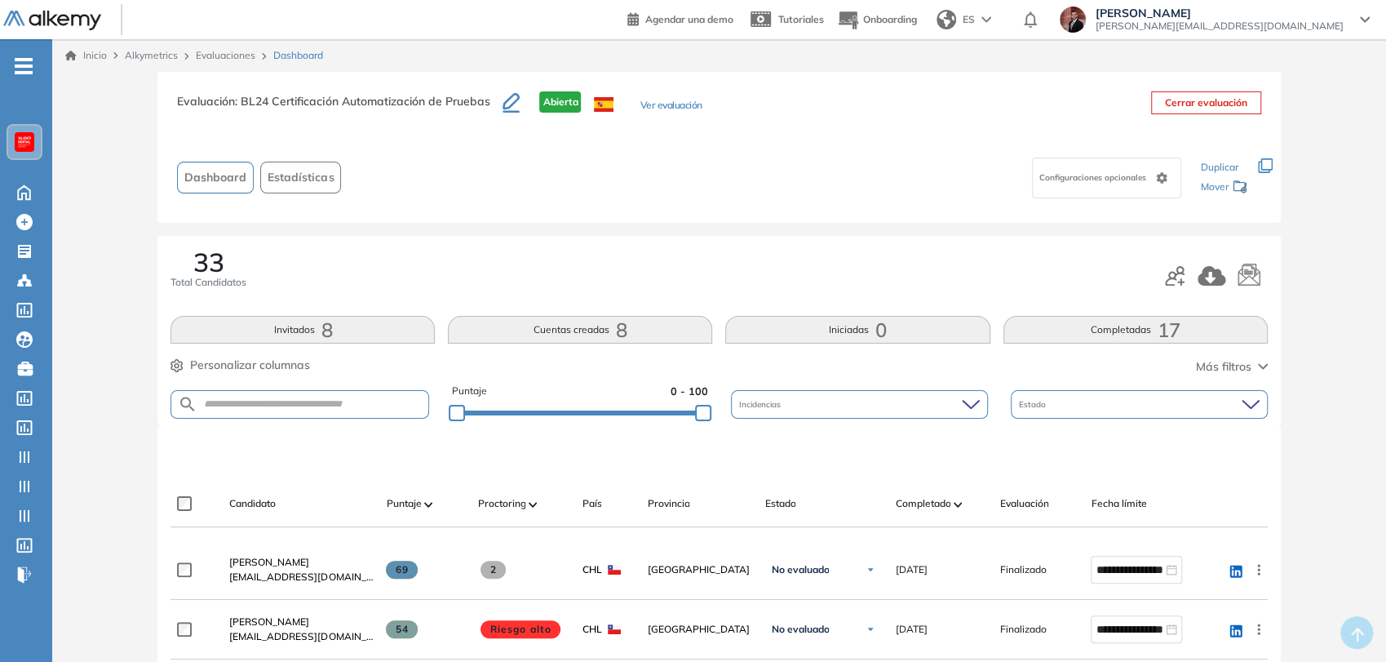
click at [326, 188] on button "Estadísticas" at bounding box center [300, 178] width 81 height 32
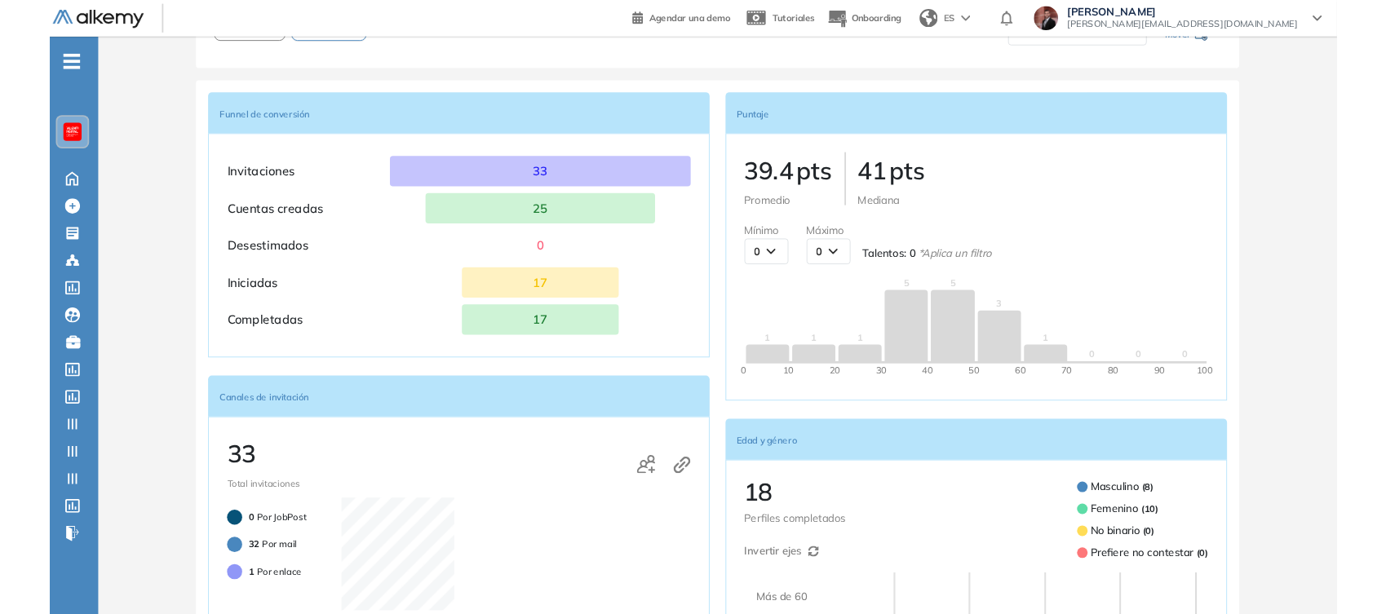
scroll to position [181, 0]
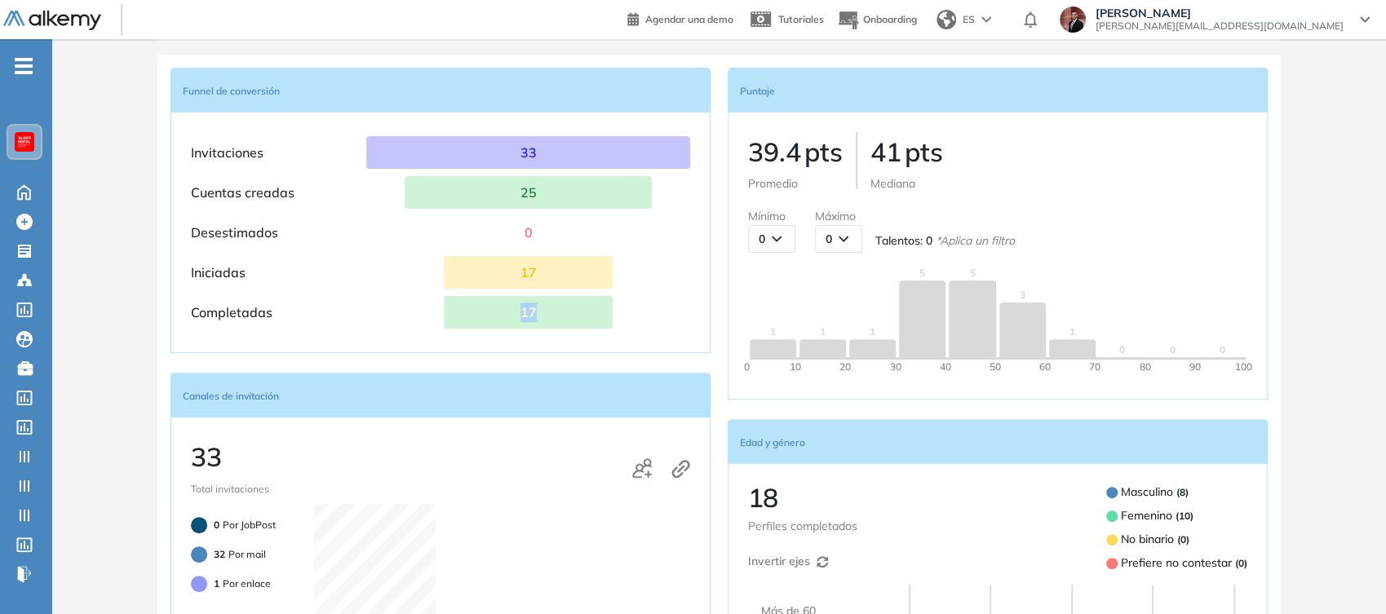
drag, startPoint x: 509, startPoint y: 312, endPoint x: 570, endPoint y: 308, distance: 61.3
click at [570, 308] on div "17" at bounding box center [528, 312] width 169 height 33
click at [1093, 316] on div "1" at bounding box center [1072, 311] width 47 height 91
drag, startPoint x: 1084, startPoint y: 323, endPoint x: 757, endPoint y: 337, distance: 327.5
click at [757, 337] on div "1 1 1 5 5 3 1 0 0 0" at bounding box center [997, 311] width 499 height 91
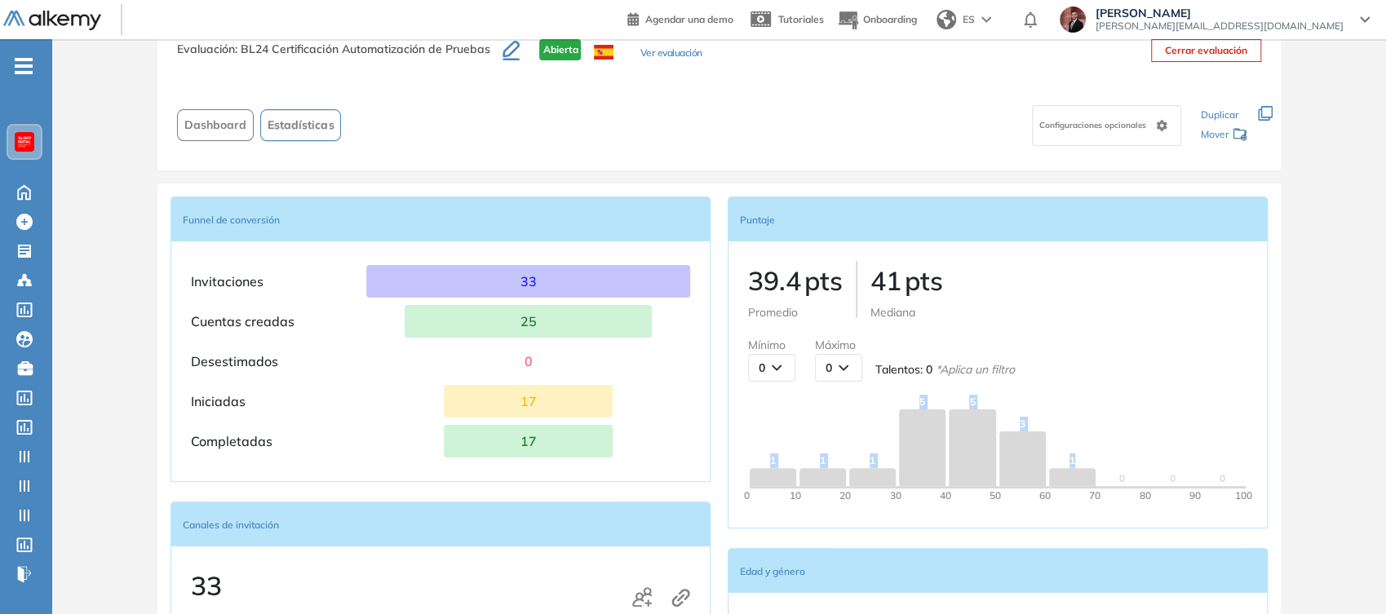
scroll to position [0, 0]
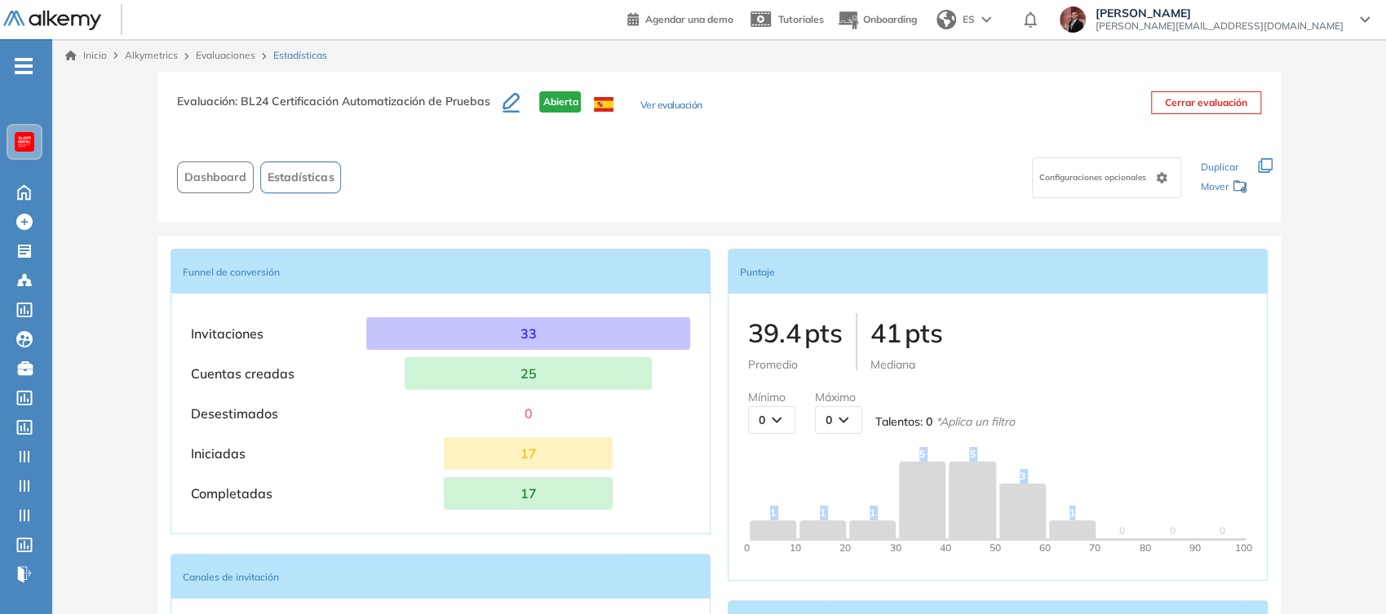
drag, startPoint x: 236, startPoint y: 178, endPoint x: 481, endPoint y: 232, distance: 251.4
click at [245, 175] on span "Dashboard" at bounding box center [215, 177] width 62 height 17
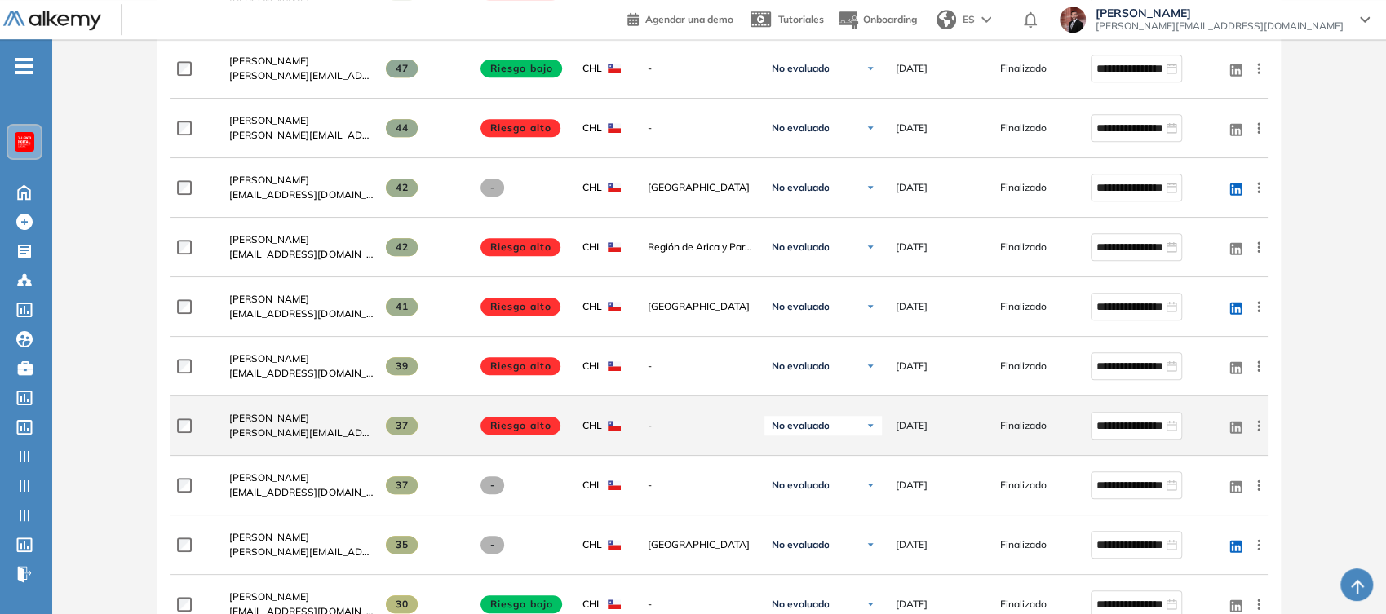
scroll to position [816, 0]
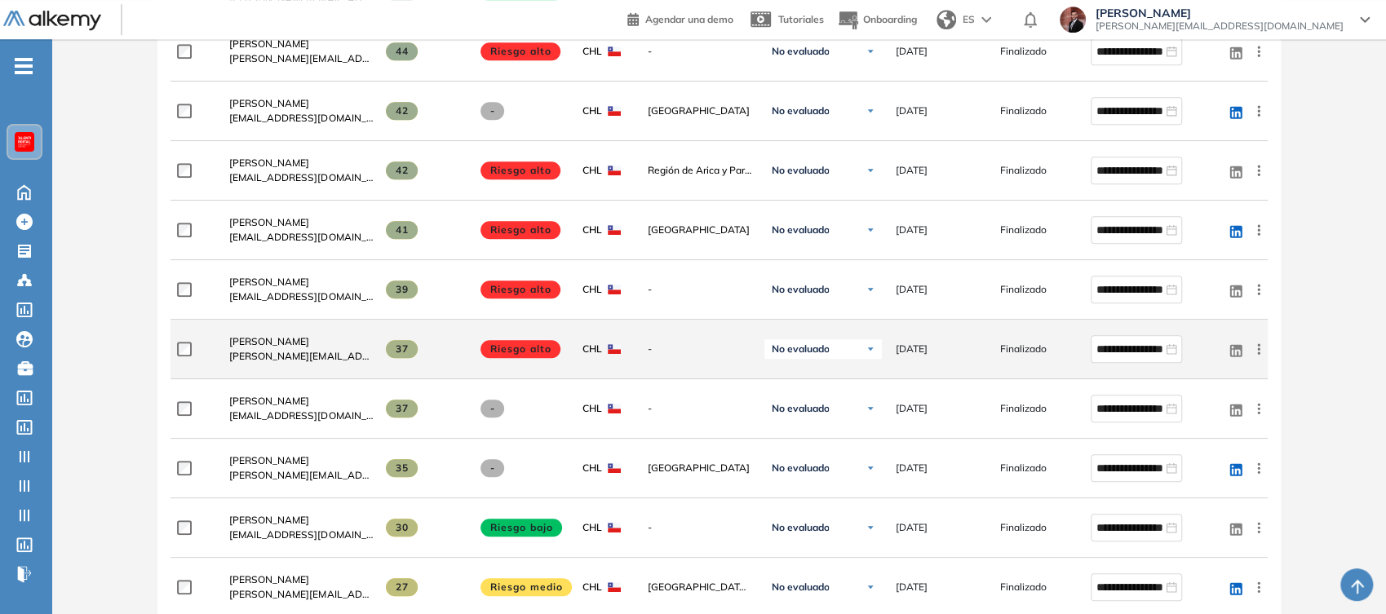
drag, startPoint x: 408, startPoint y: 347, endPoint x: 371, endPoint y: 347, distance: 36.7
click at [371, 346] on div "**********" at bounding box center [719, 350] width 1097 height 60
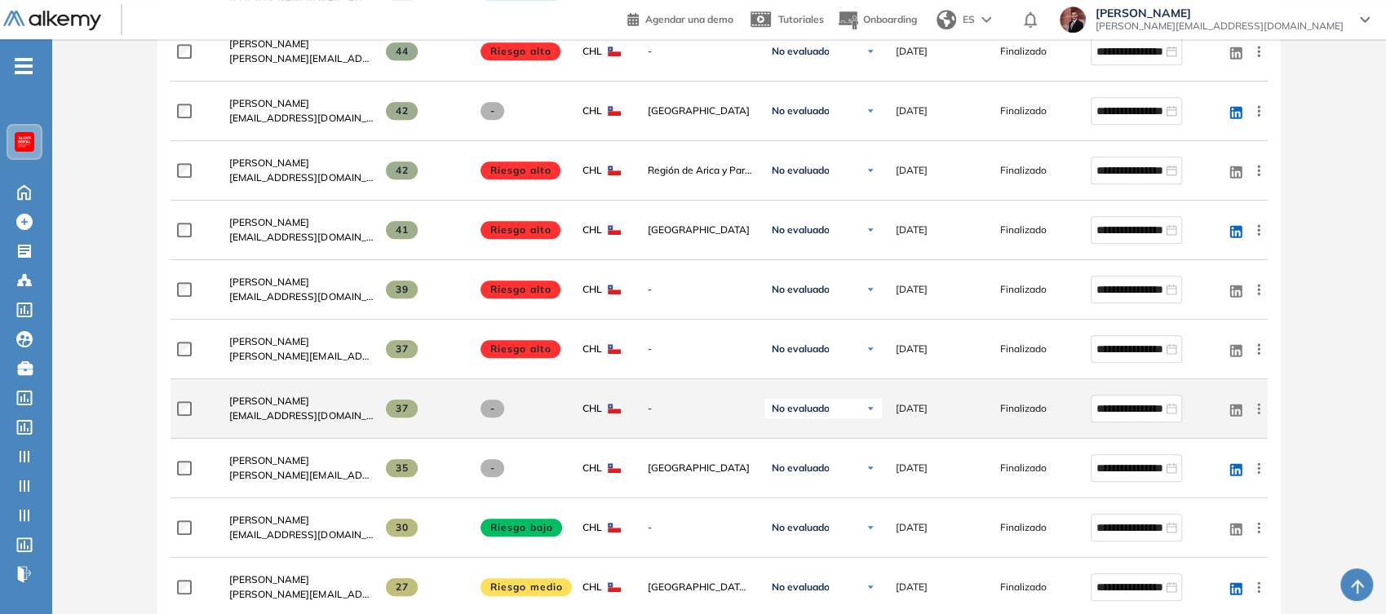
scroll to position [907, 0]
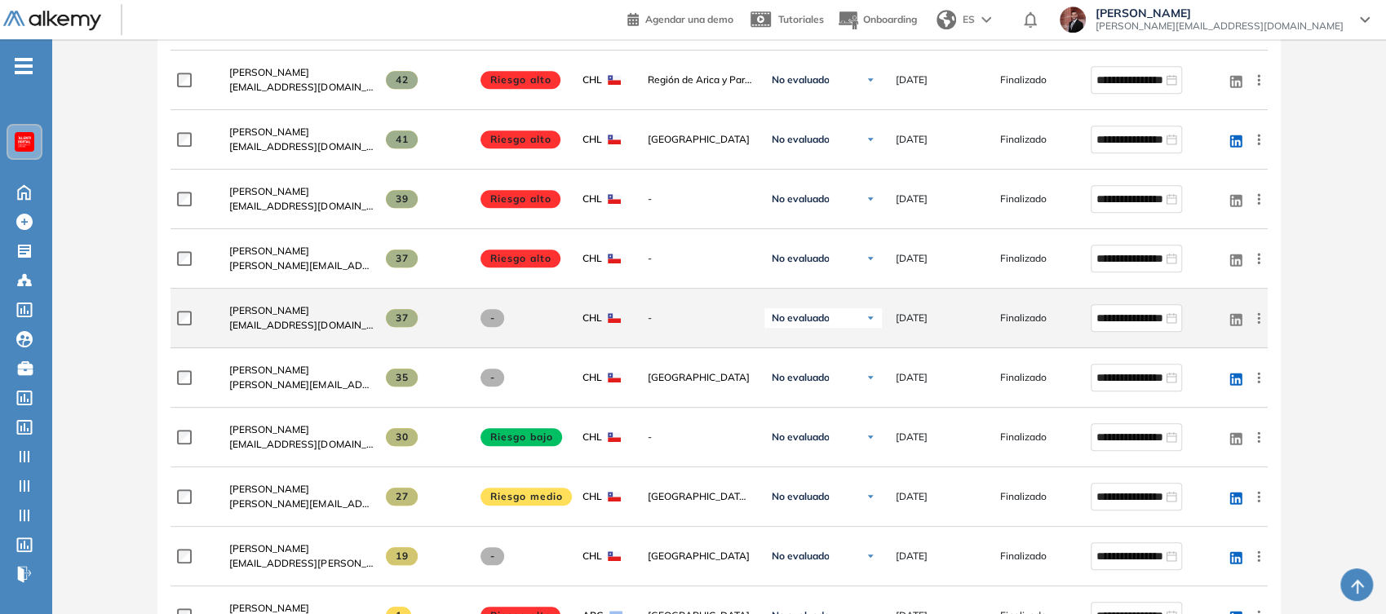
click at [423, 309] on div "37" at bounding box center [425, 318] width 78 height 18
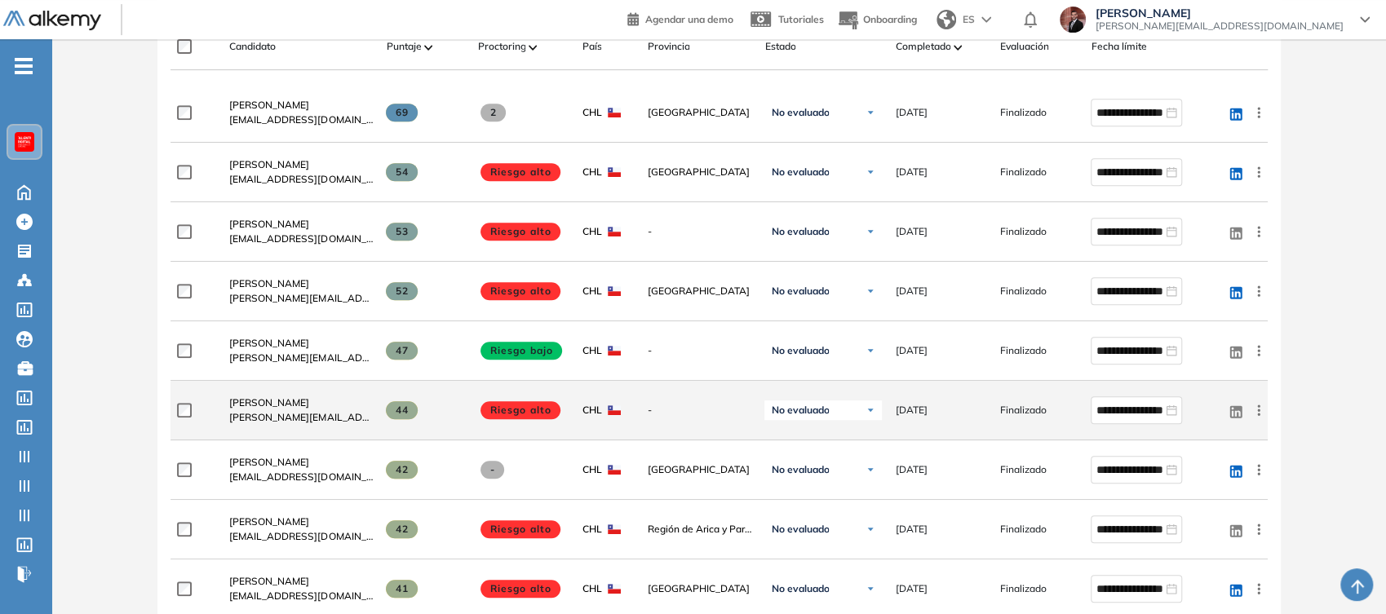
scroll to position [543, 0]
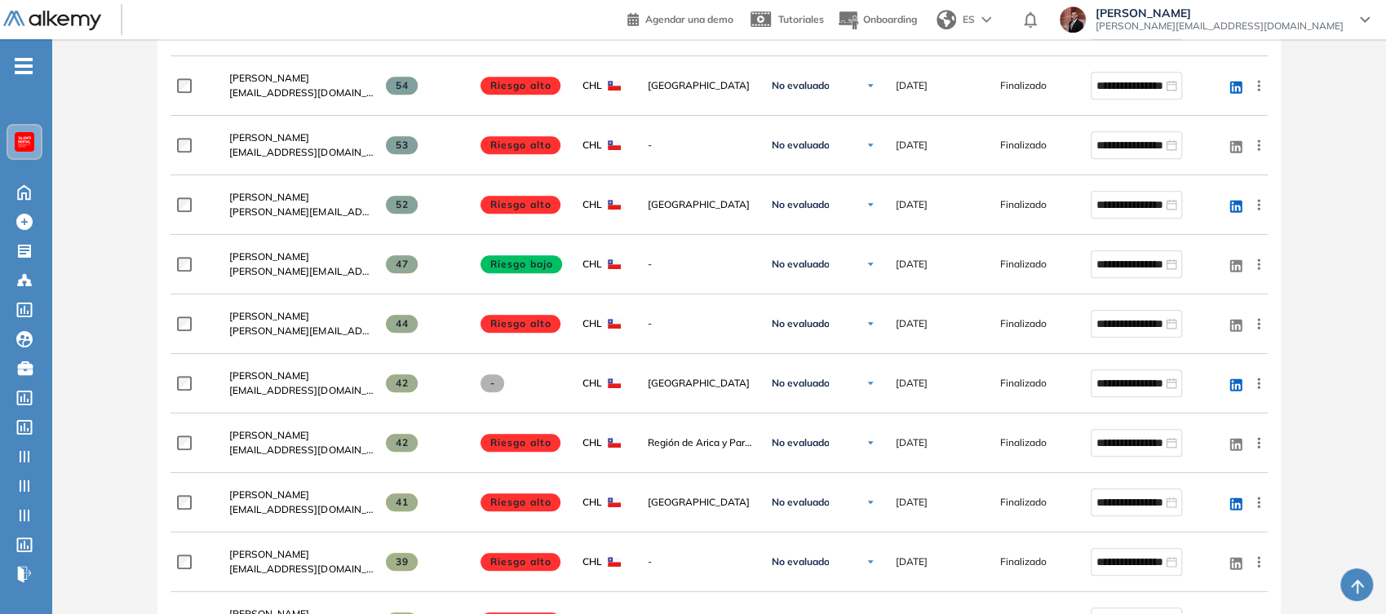
click at [277, 251] on span "[PERSON_NAME]" at bounding box center [269, 257] width 80 height 12
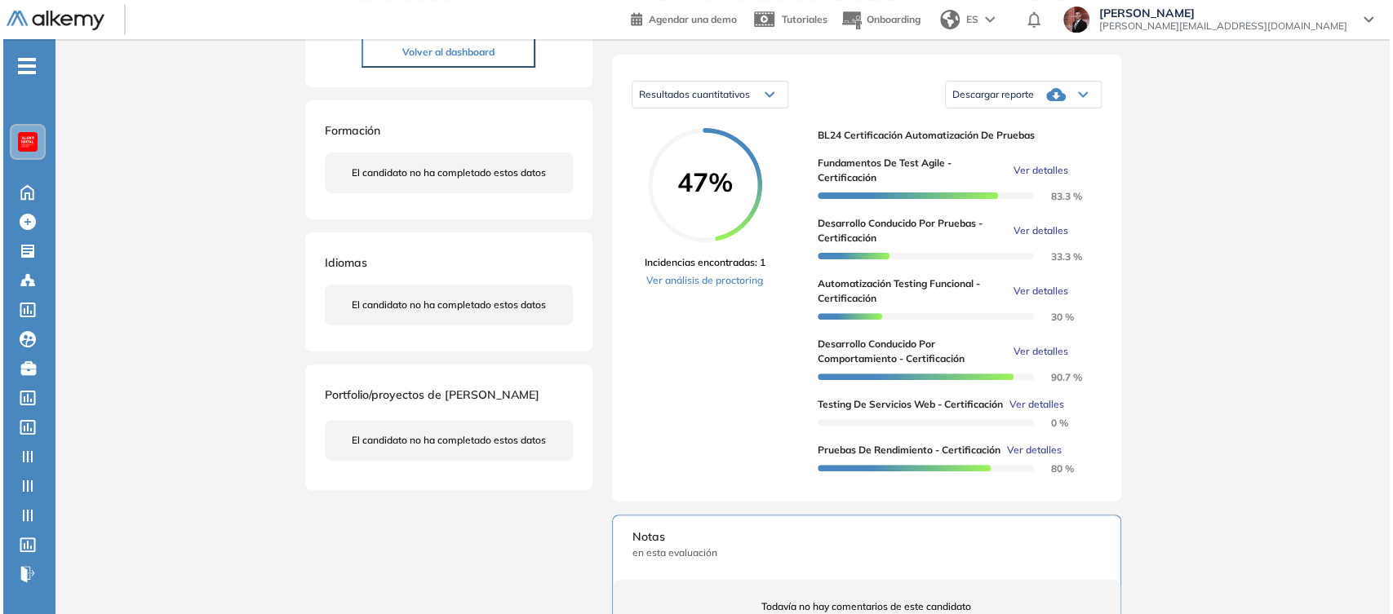
scroll to position [91, 0]
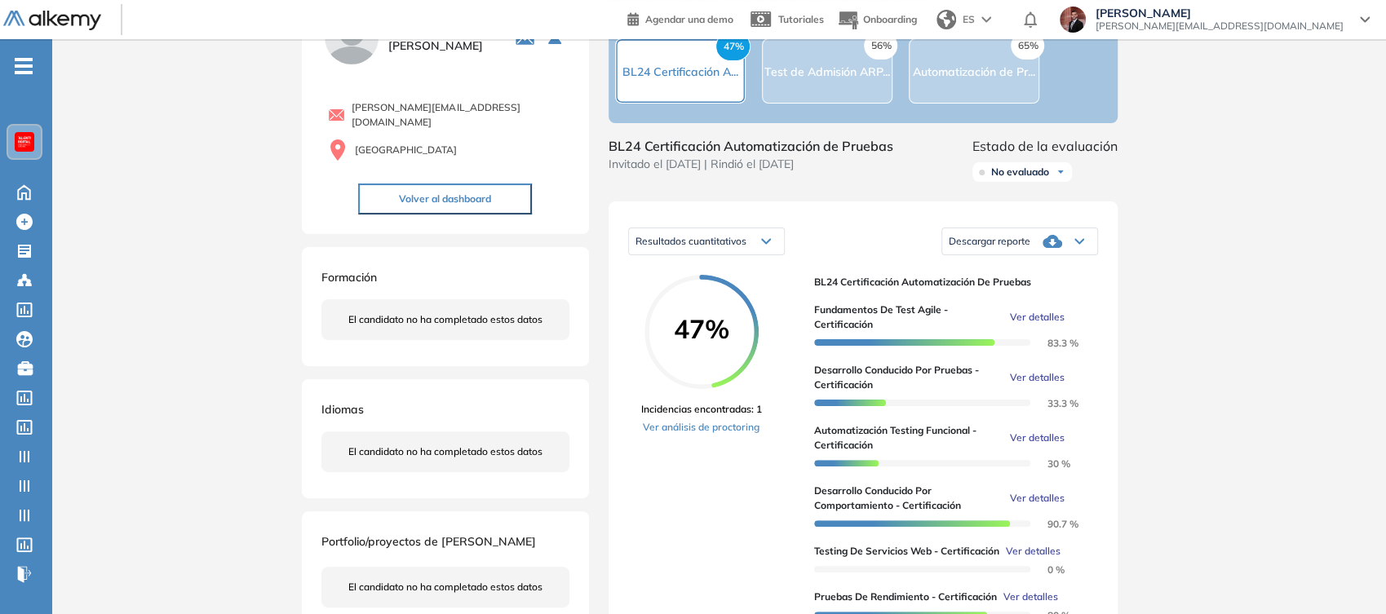
click at [747, 255] on div "Resultados cuantitativos" at bounding box center [706, 241] width 155 height 26
click at [881, 325] on span "Fundamentos de Test Agile - Certificación" at bounding box center [908, 317] width 189 height 29
drag, startPoint x: 875, startPoint y: 346, endPoint x: 819, endPoint y: 328, distance: 58.3
click at [819, 328] on span "Fundamentos de Test Agile - Certificación" at bounding box center [908, 317] width 189 height 29
drag, startPoint x: 813, startPoint y: 329, endPoint x: 876, endPoint y: 341, distance: 64.8
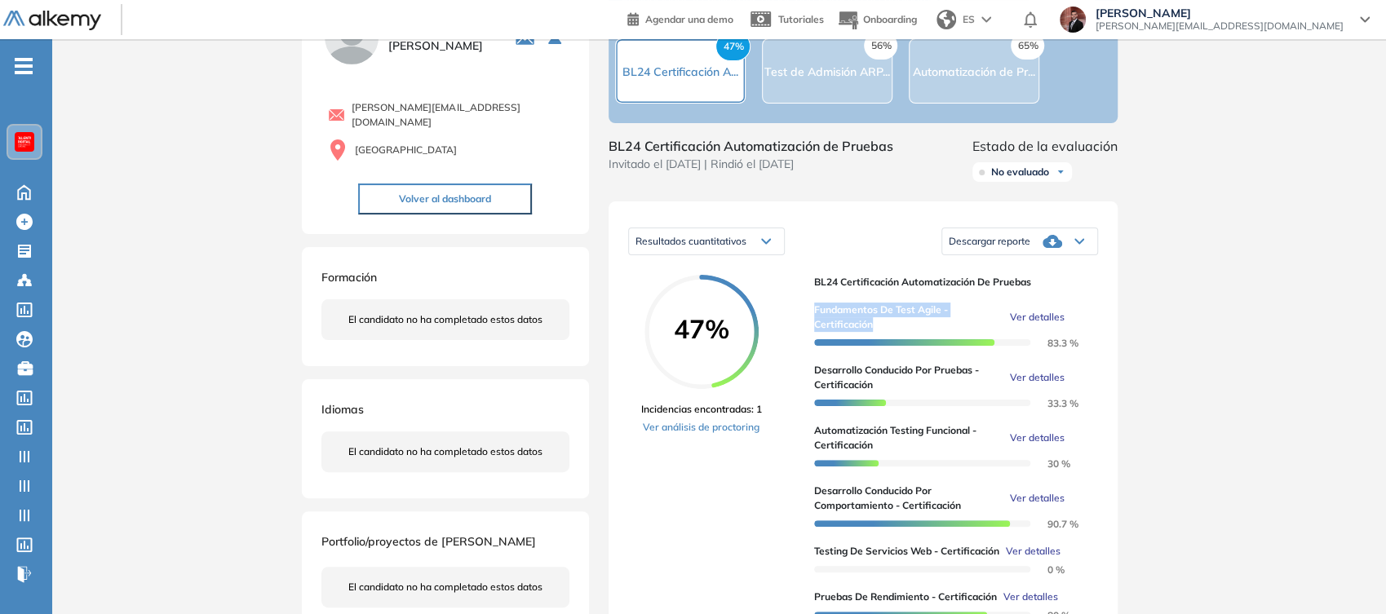
click at [876, 341] on div "47% Incidencias encontradas: 1 Ver análisis de proctoring BL24 Certificación Au…" at bounding box center [863, 452] width 470 height 354
click at [1044, 325] on span "Ver detalles" at bounding box center [1037, 317] width 55 height 15
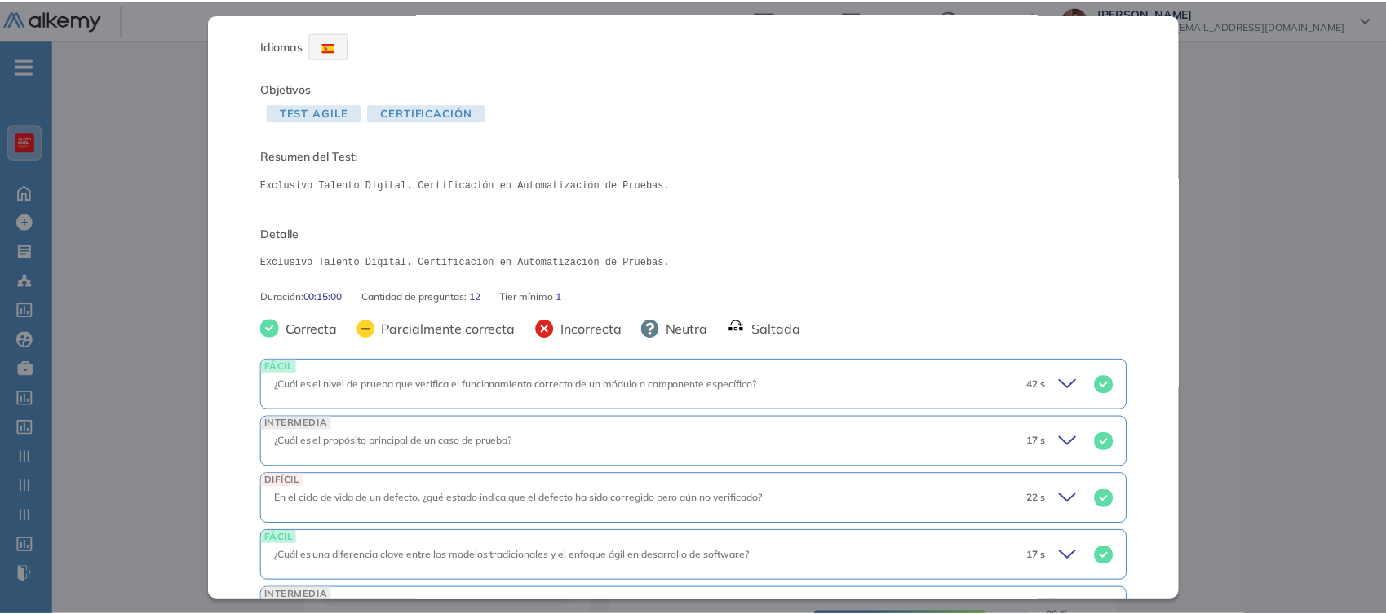
scroll to position [0, 0]
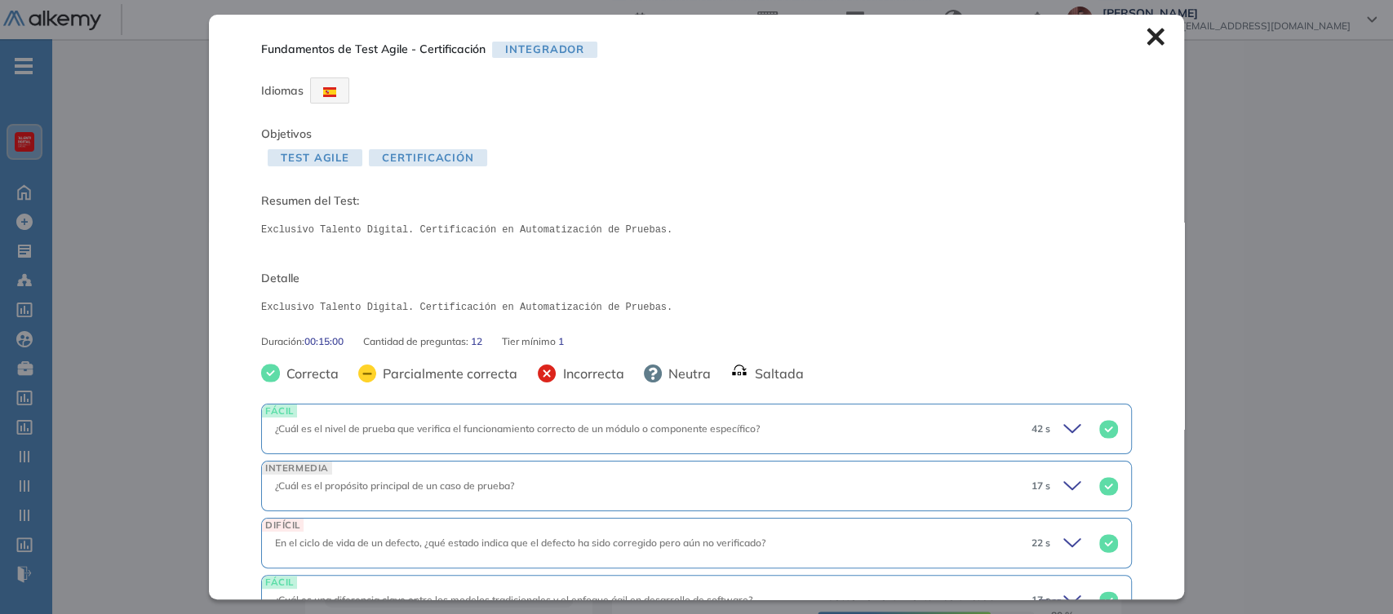
click at [1146, 33] on icon at bounding box center [1155, 37] width 18 height 18
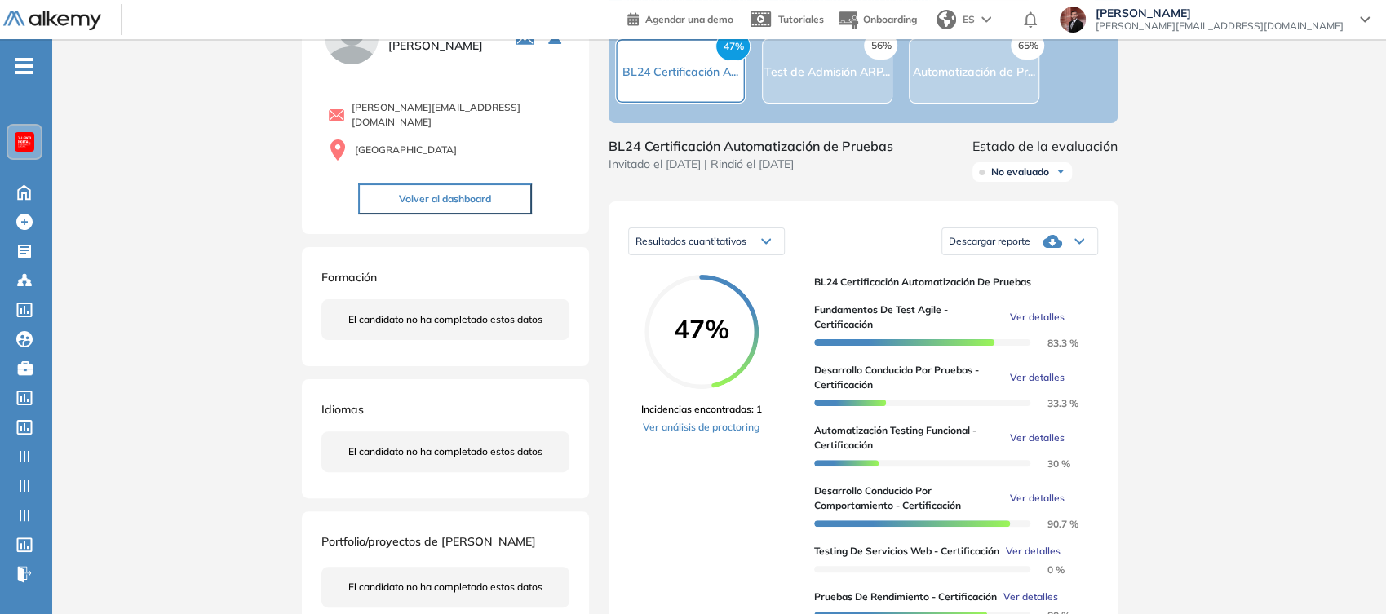
click at [483, 191] on button "Volver al dashboard" at bounding box center [445, 199] width 174 height 31
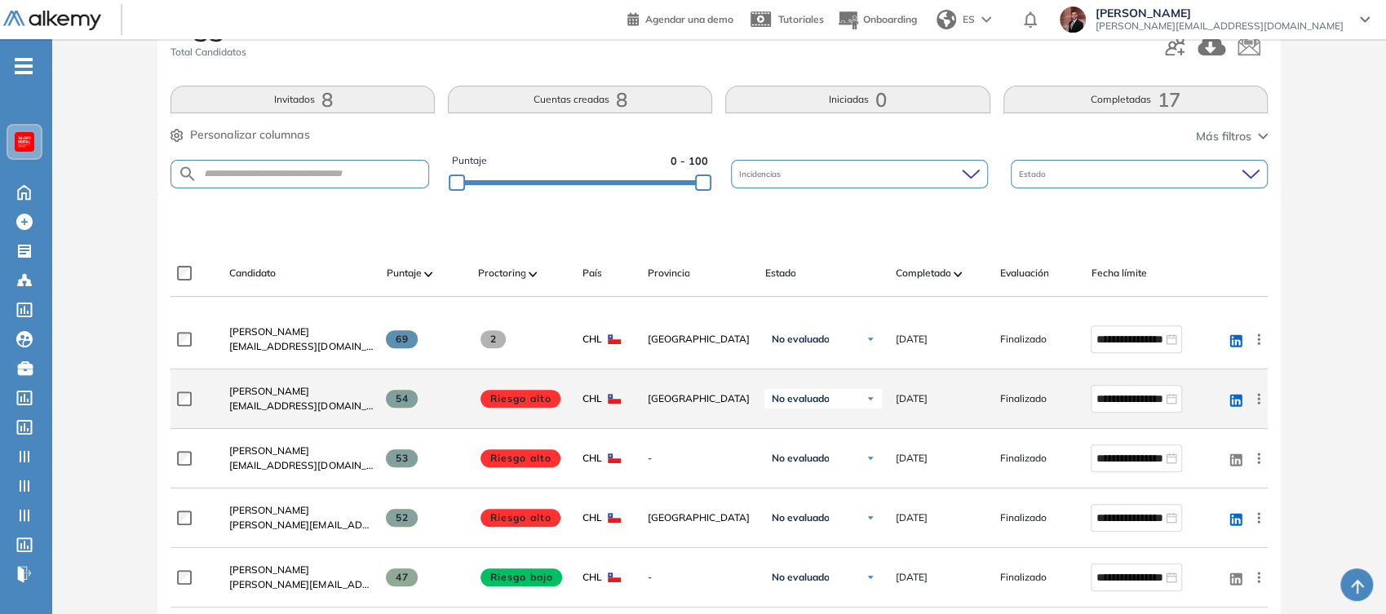
scroll to position [272, 0]
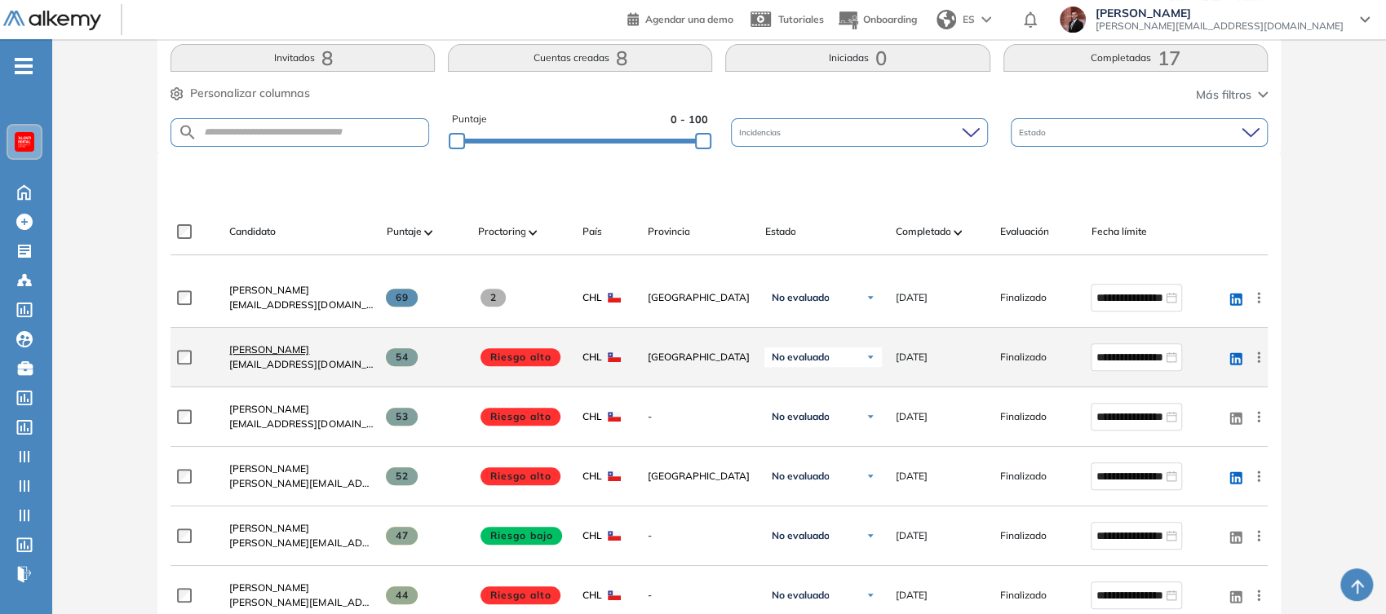
click at [298, 351] on span "[PERSON_NAME]" at bounding box center [269, 350] width 80 height 12
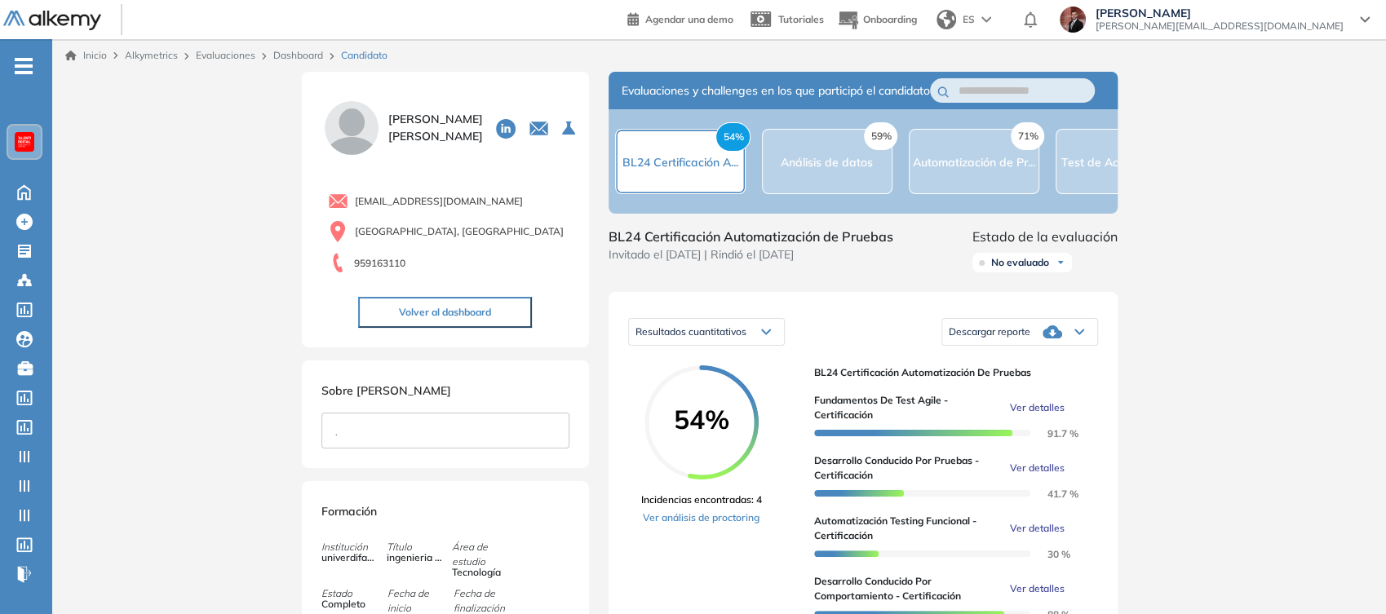
click at [485, 320] on button "Volver al dashboard" at bounding box center [445, 312] width 174 height 31
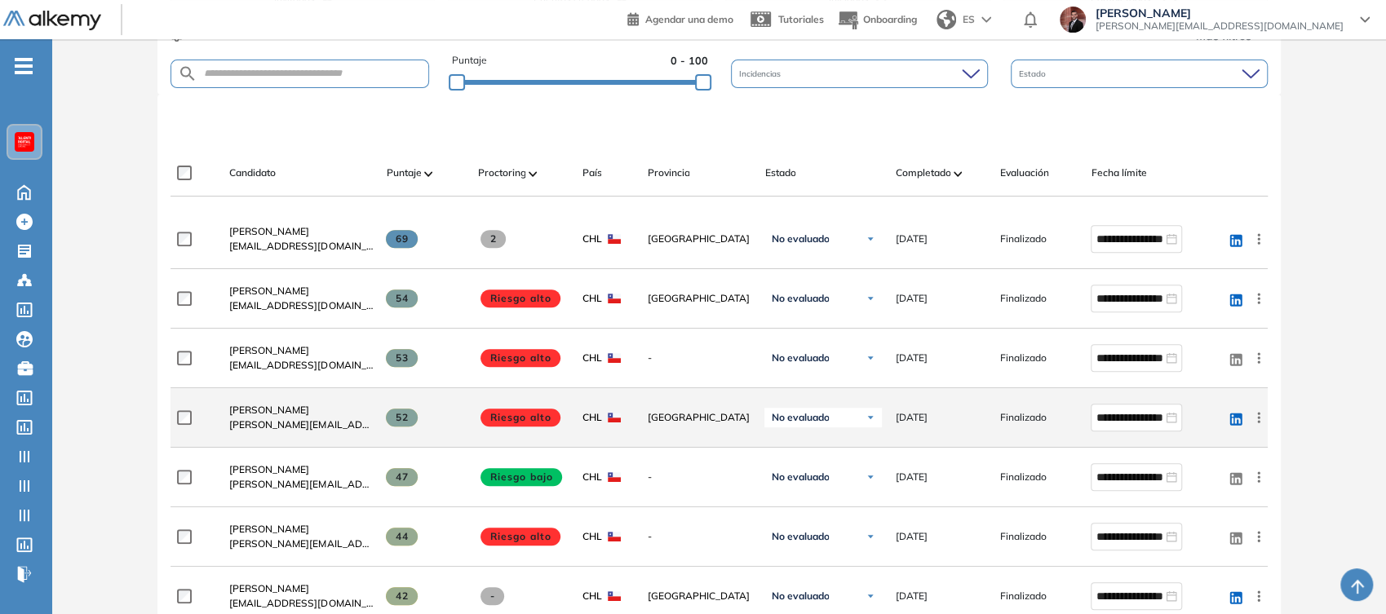
scroll to position [362, 0]
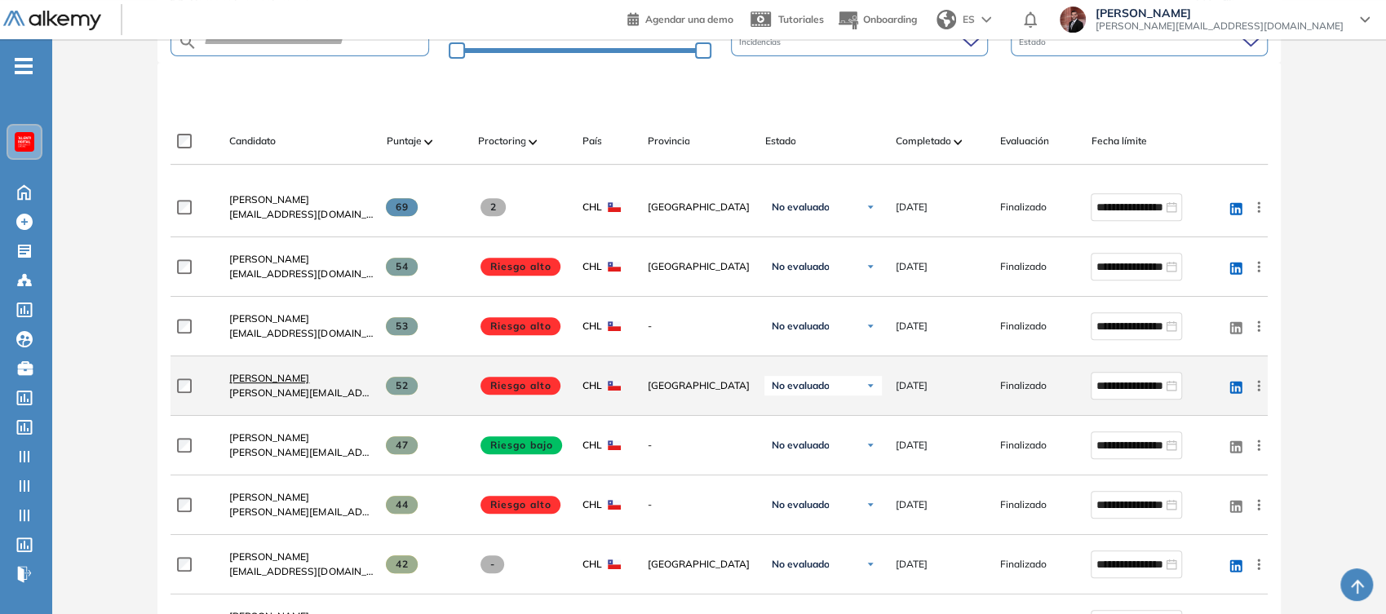
click at [274, 372] on span "[PERSON_NAME]" at bounding box center [269, 378] width 80 height 12
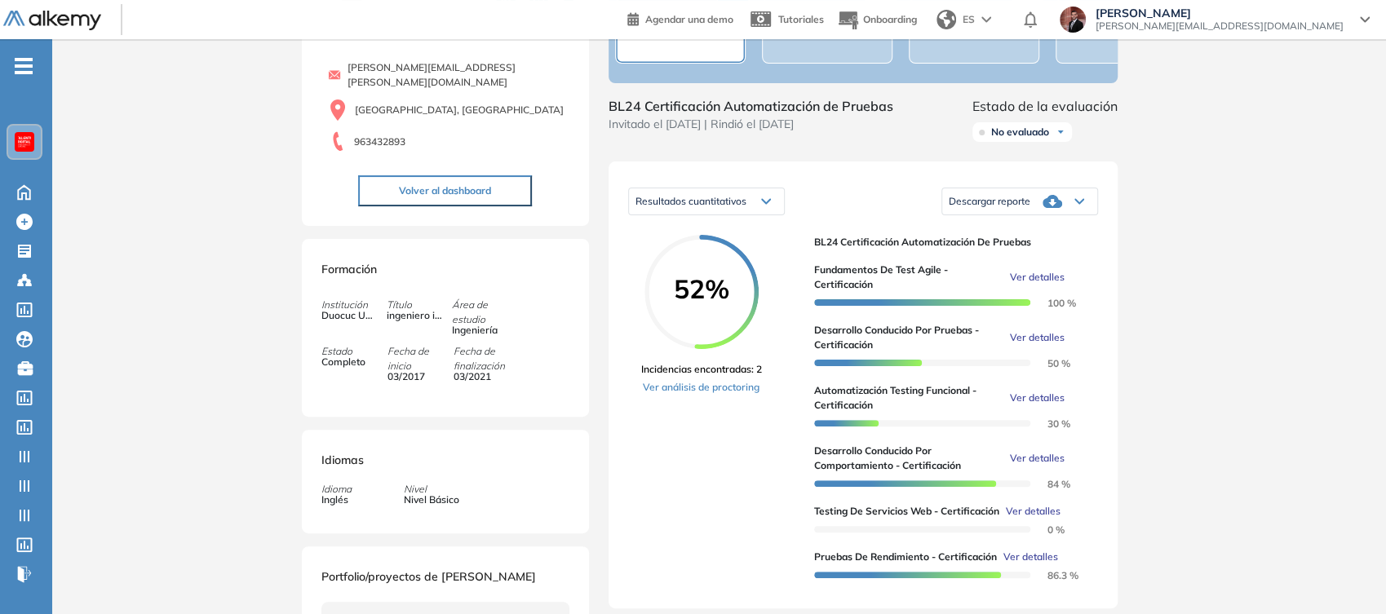
scroll to position [181, 0]
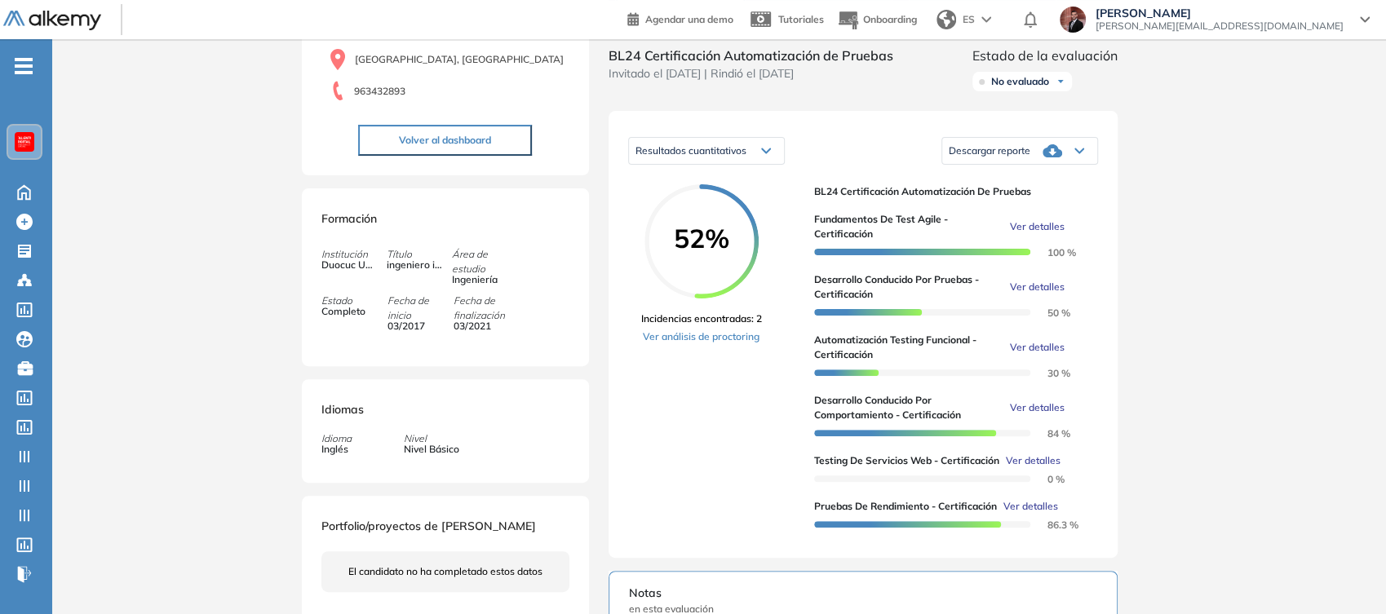
click at [435, 134] on button "Volver al dashboard" at bounding box center [445, 140] width 174 height 31
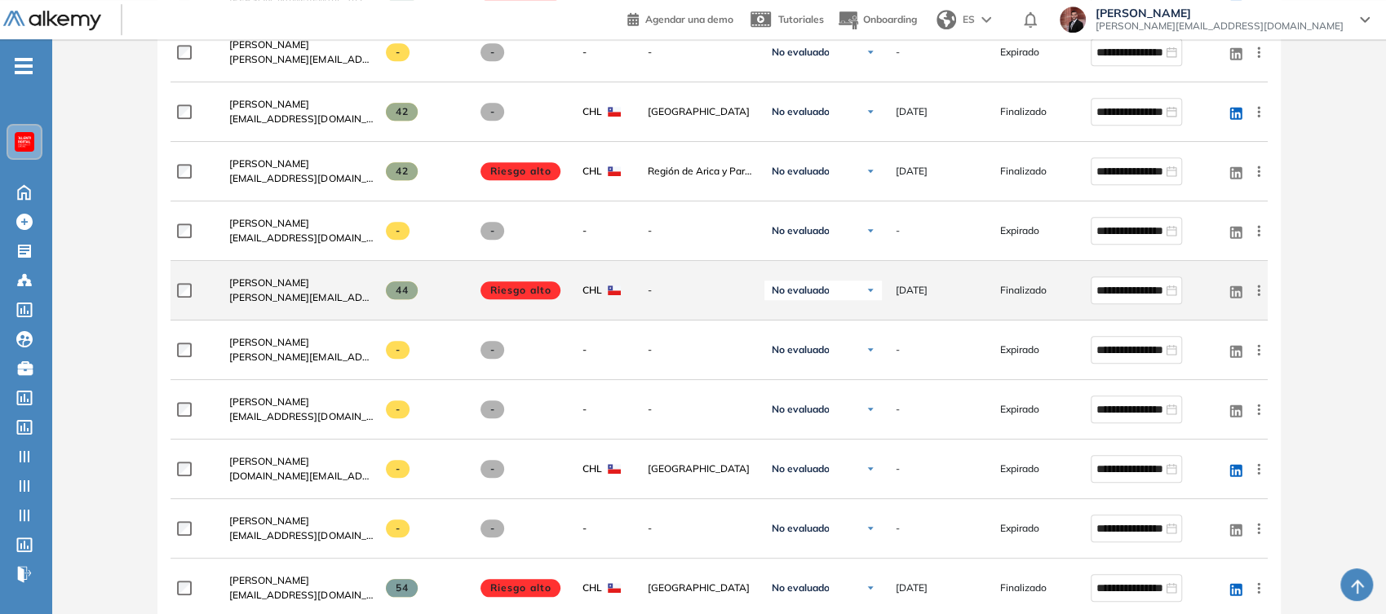
scroll to position [907, 0]
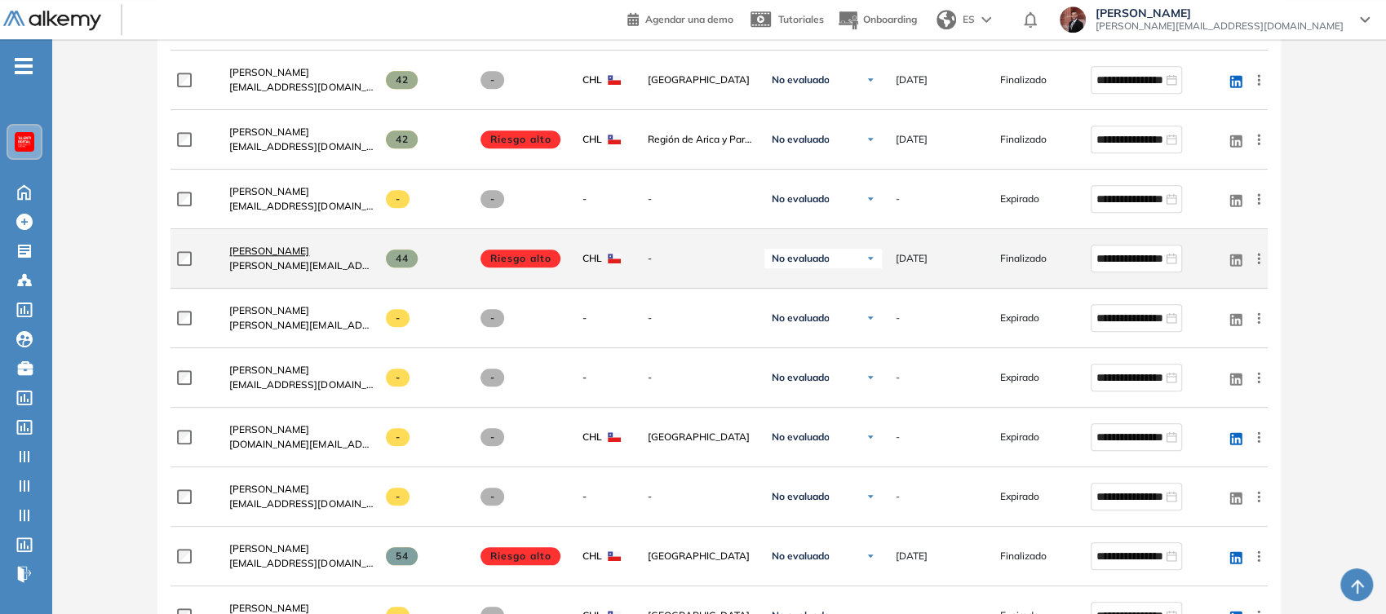
click at [281, 245] on span "[PERSON_NAME]" at bounding box center [269, 251] width 80 height 12
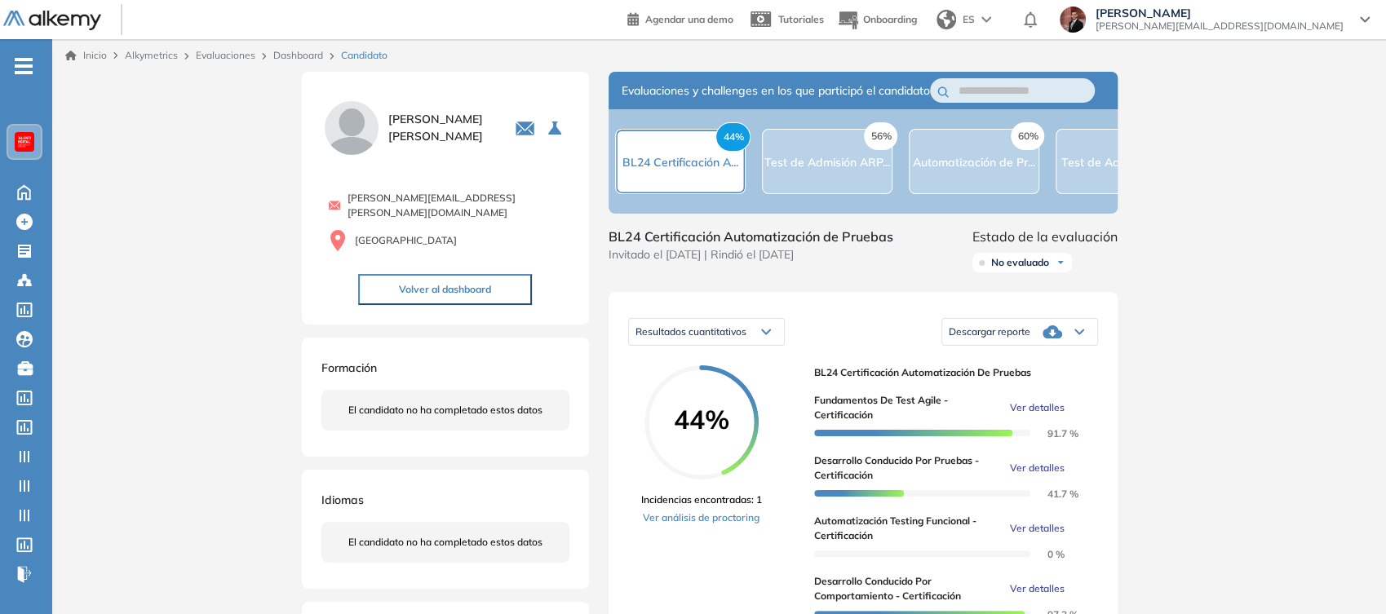
click at [759, 345] on div "Resultados cuantitativos" at bounding box center [706, 332] width 155 height 26
click at [880, 380] on span "BL24 Certificación Automatización de Pruebas" at bounding box center [949, 373] width 271 height 15
